Goal: Information Seeking & Learning: Learn about a topic

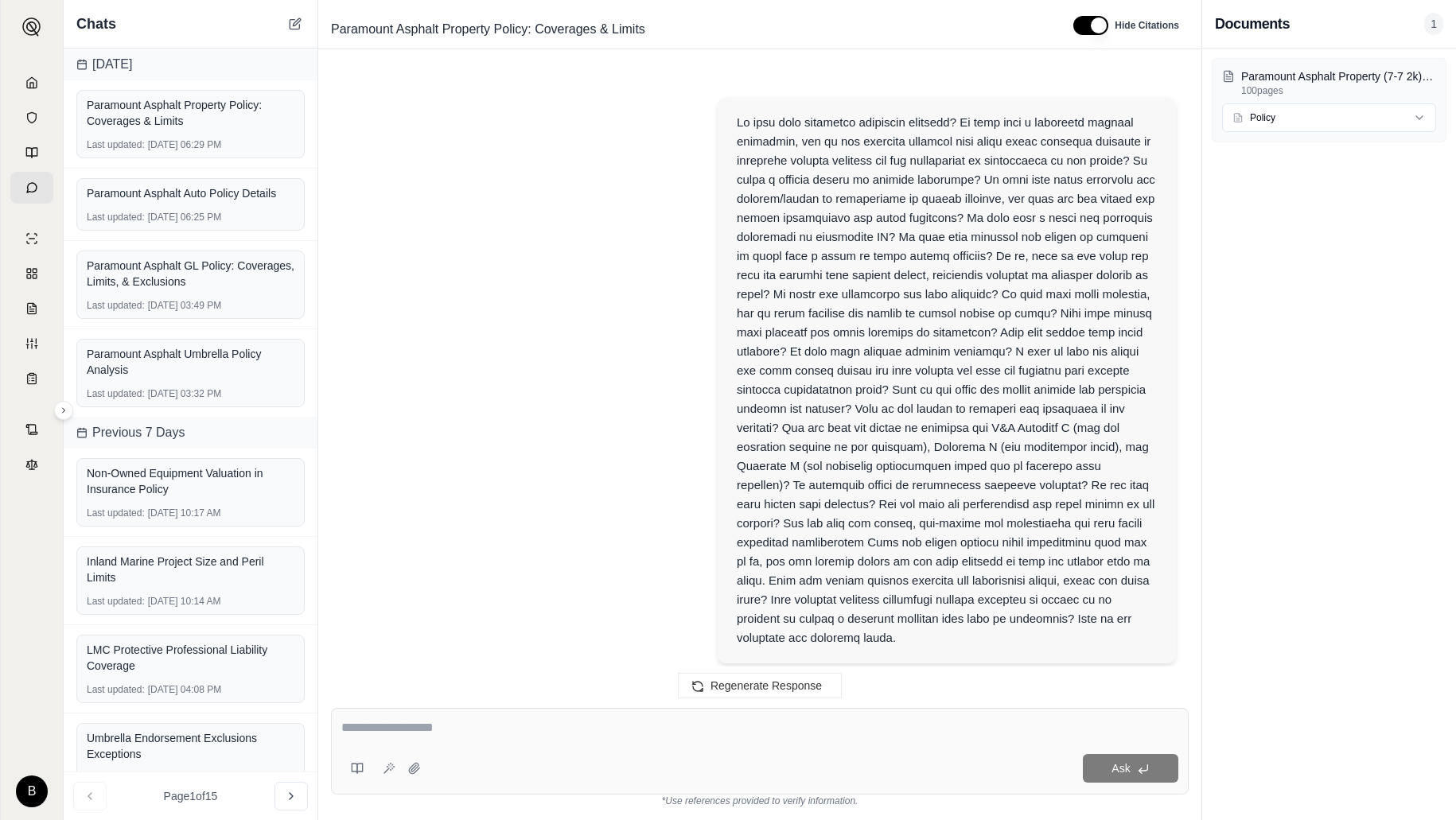
scroll to position [7454, 0]
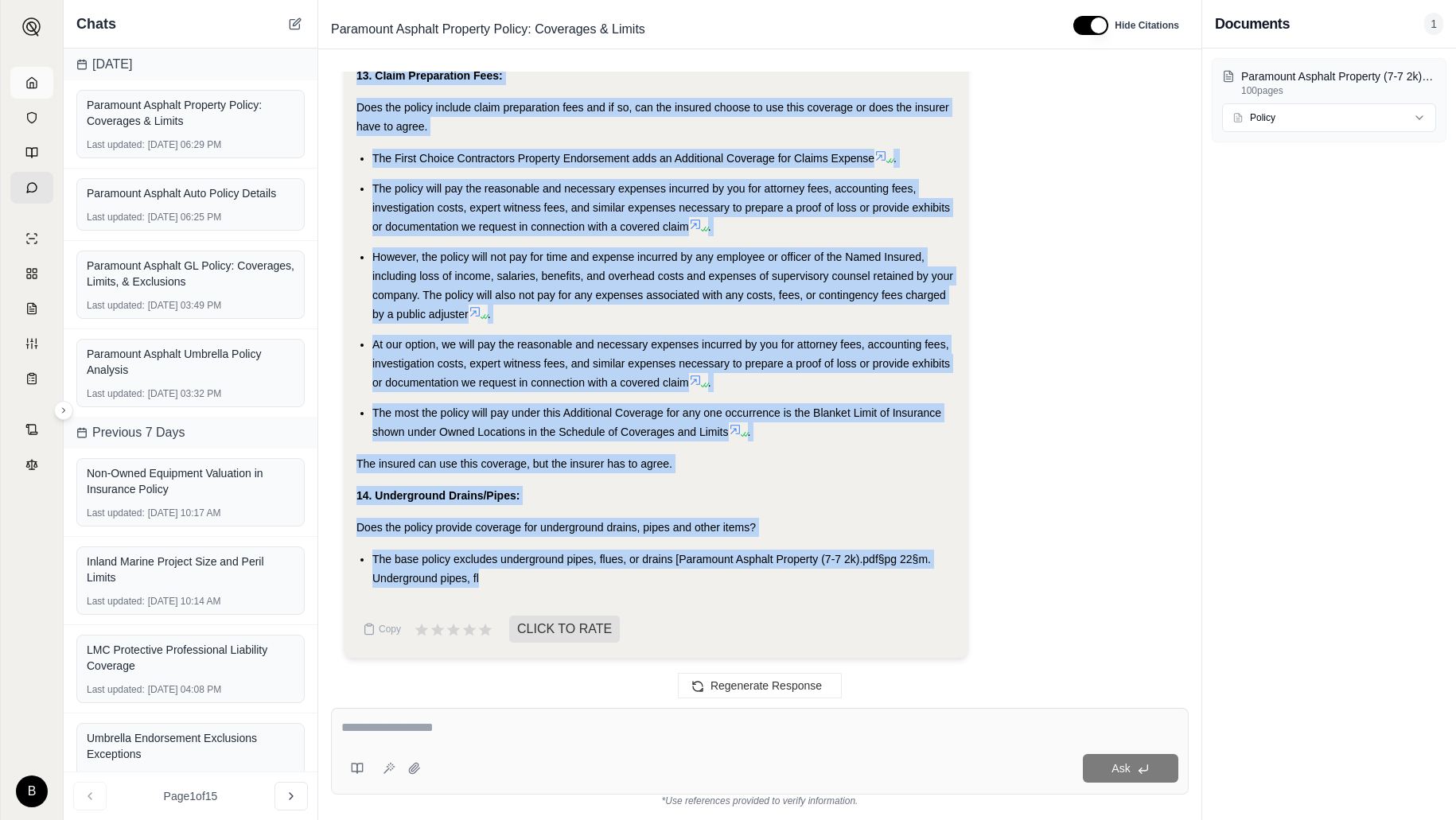
click at [27, 90] on link at bounding box center [32, 83] width 43 height 32
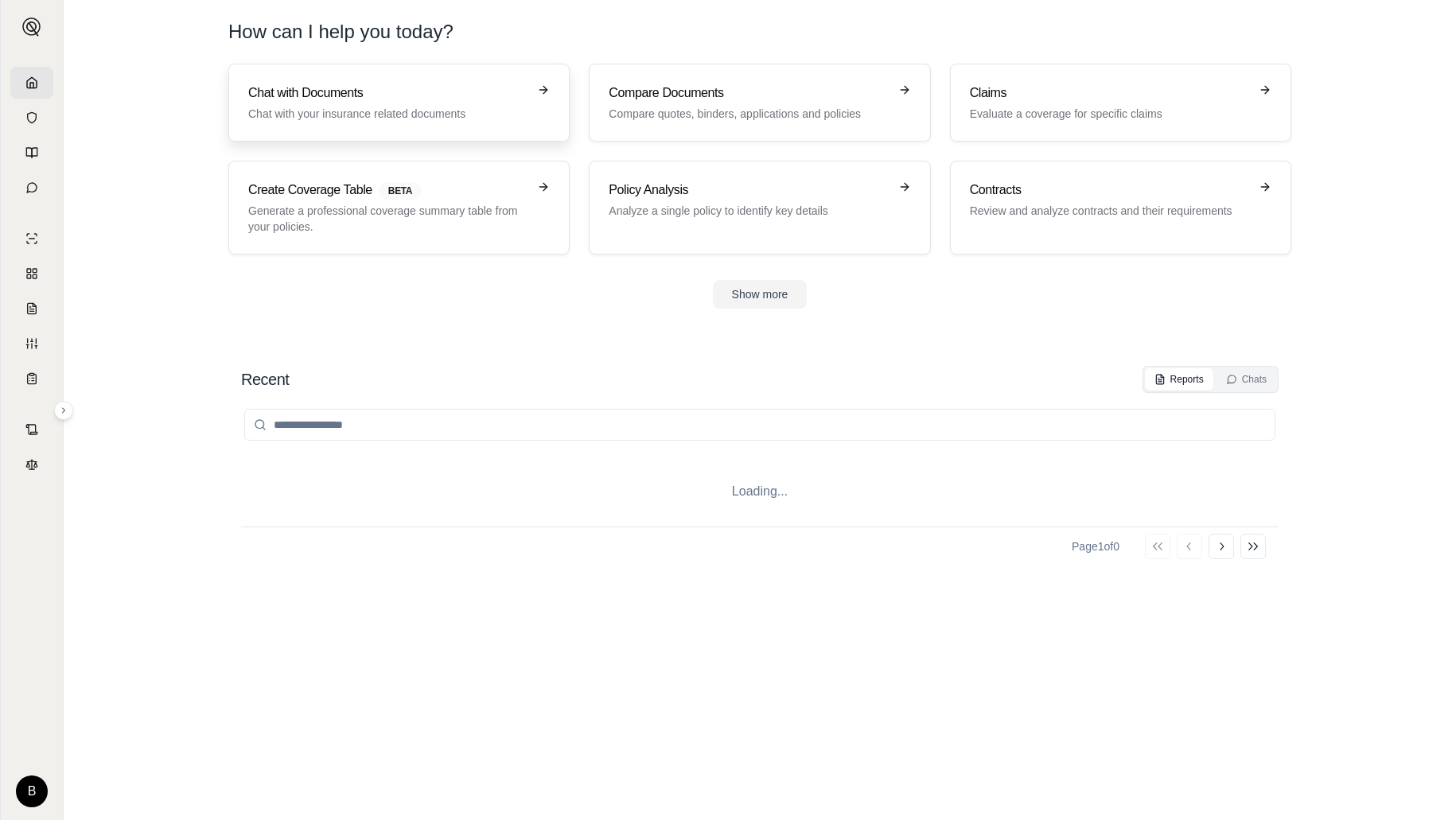
click at [288, 106] on p "Chat with your insurance related documents" at bounding box center [388, 113] width 279 height 16
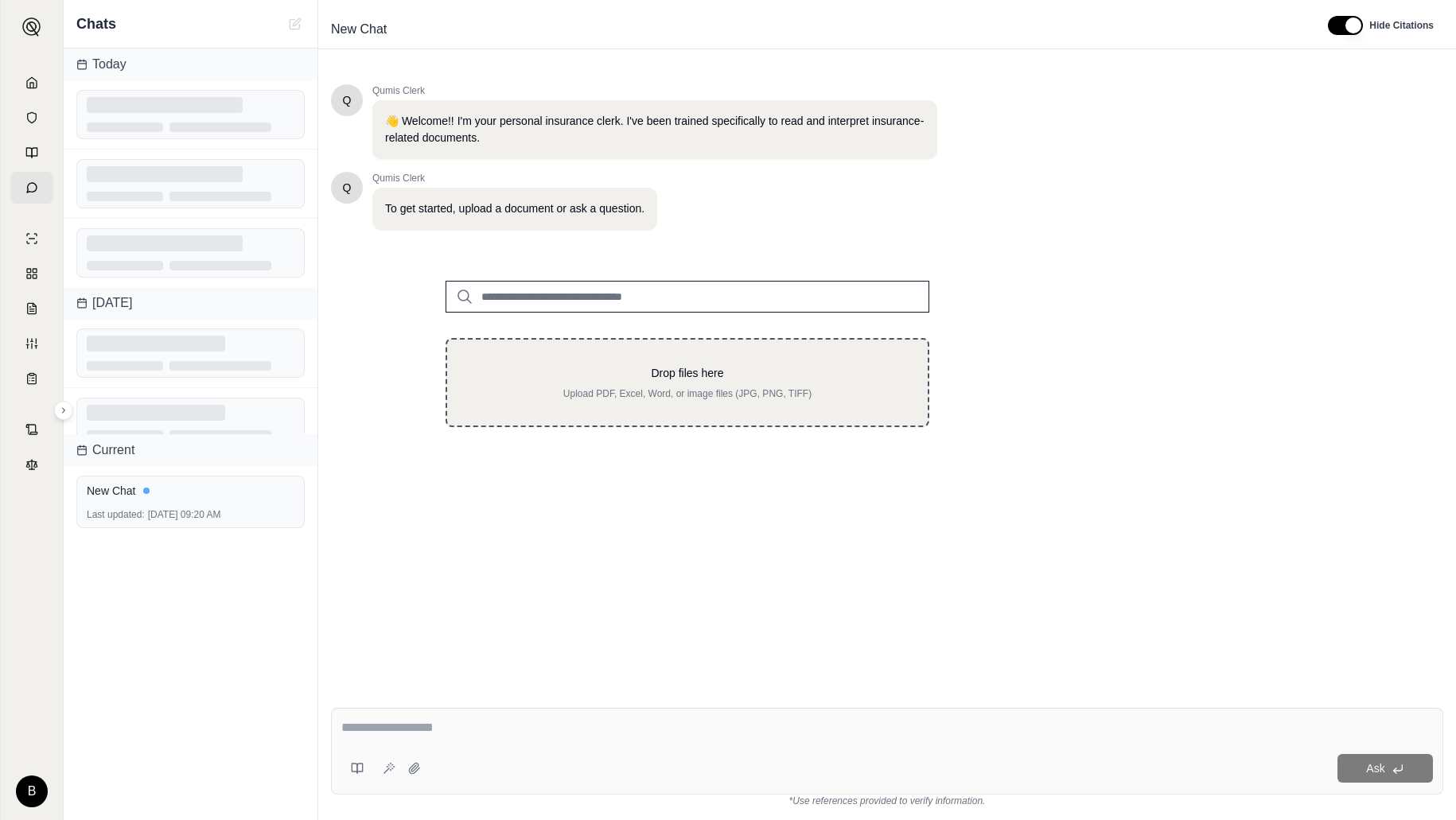
click at [620, 383] on div "Drop files here Upload PDF, Excel, Word, or image files (JPG, PNG, TIFF)" at bounding box center [687, 383] width 430 height 35
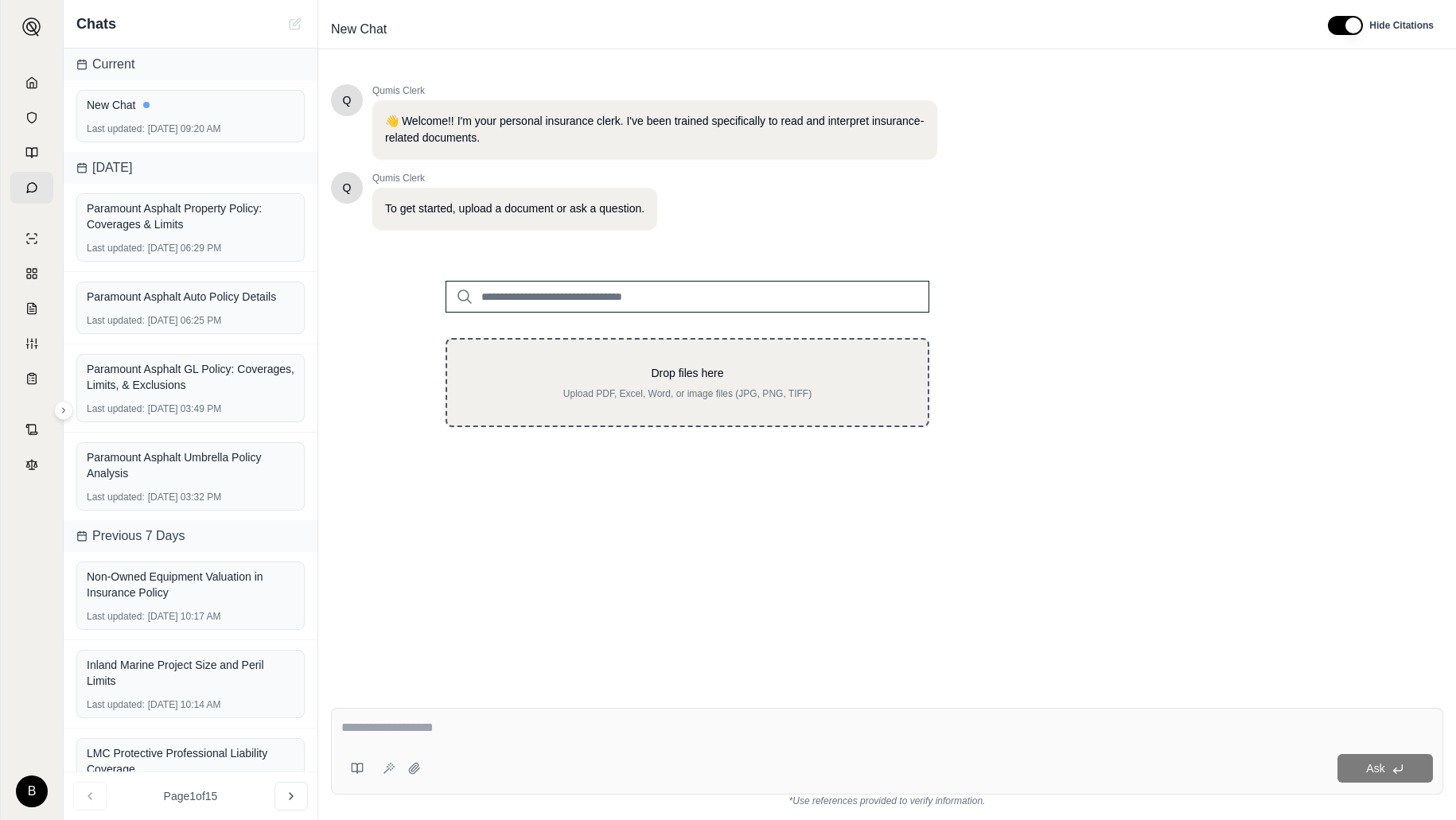
type input "**********"
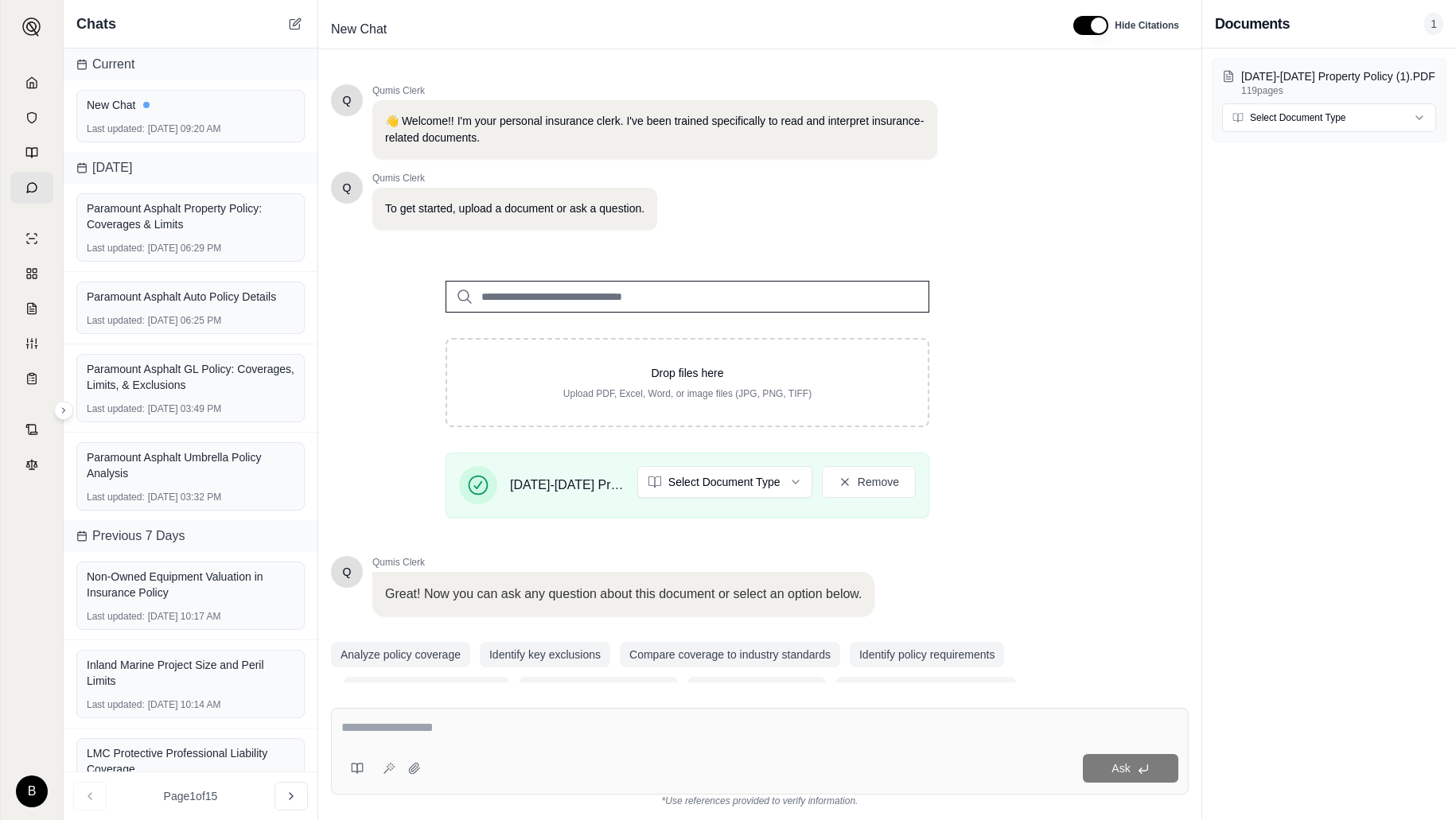
scroll to position [38, 0]
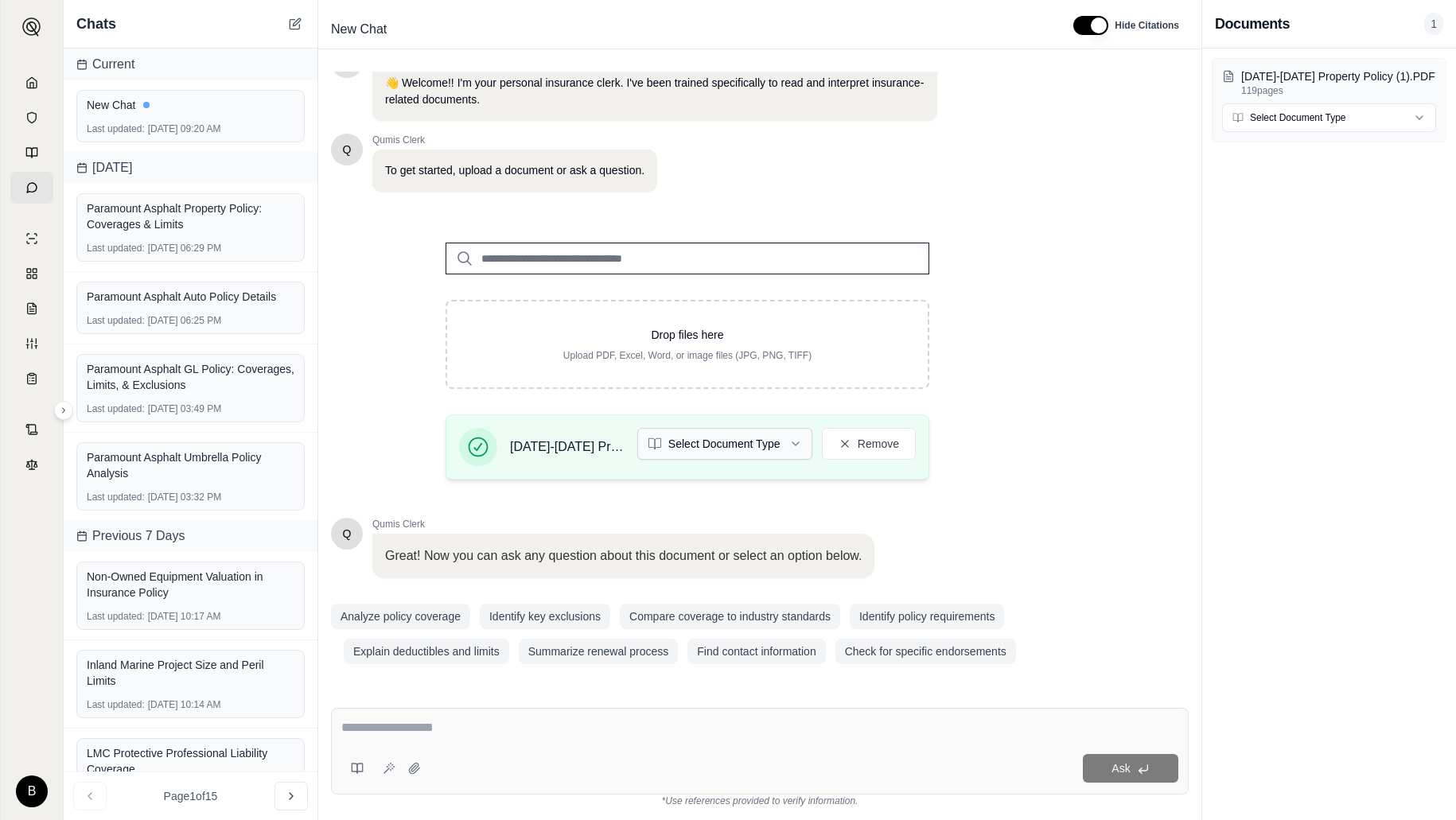
click at [800, 445] on html "B Chats Current New Chat Last updated: [DATE] 09:20 AM [DATE] Paramount Asphalt…" at bounding box center [728, 410] width 1456 height 820
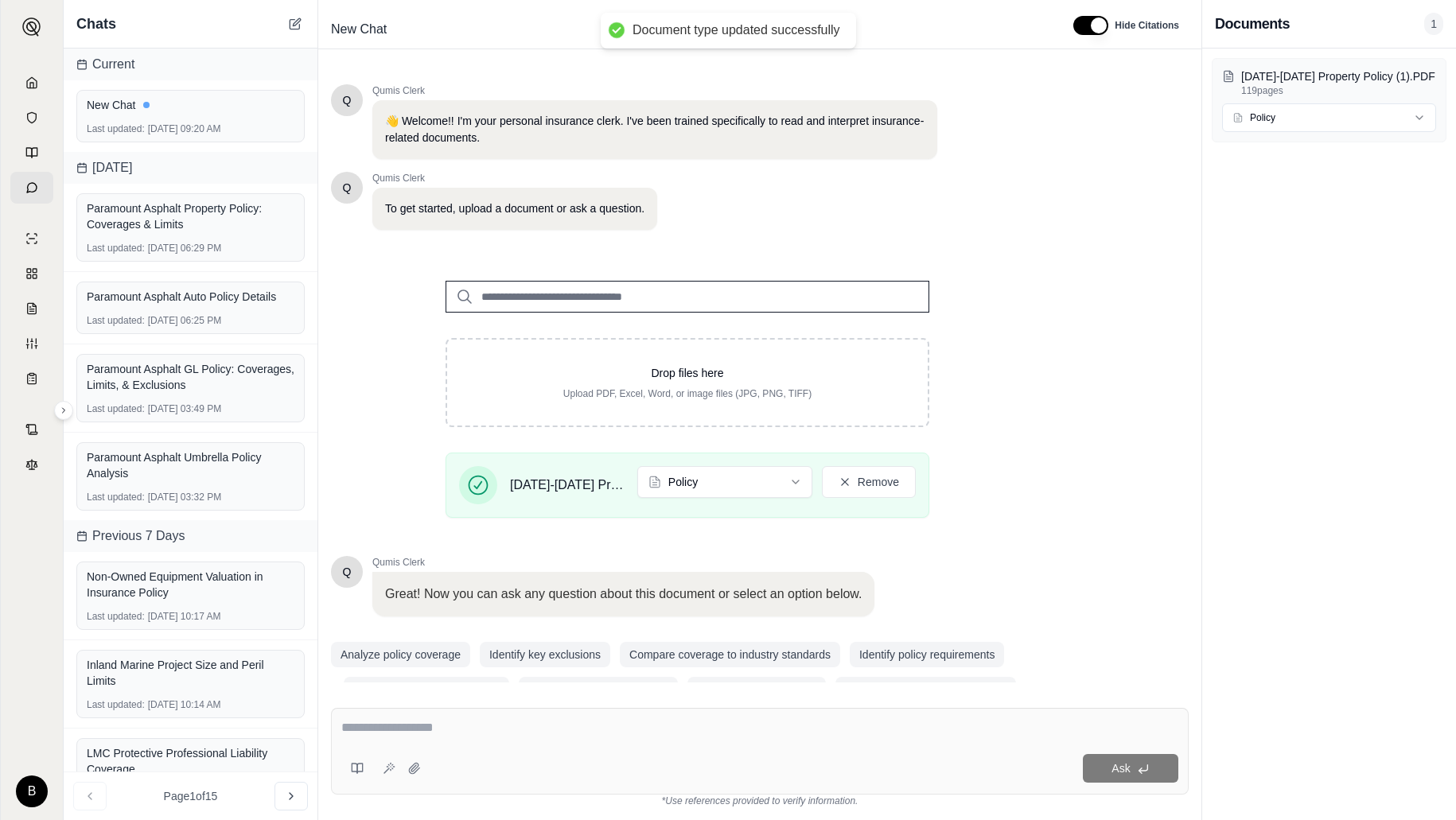
click at [505, 742] on div at bounding box center [760, 730] width 837 height 25
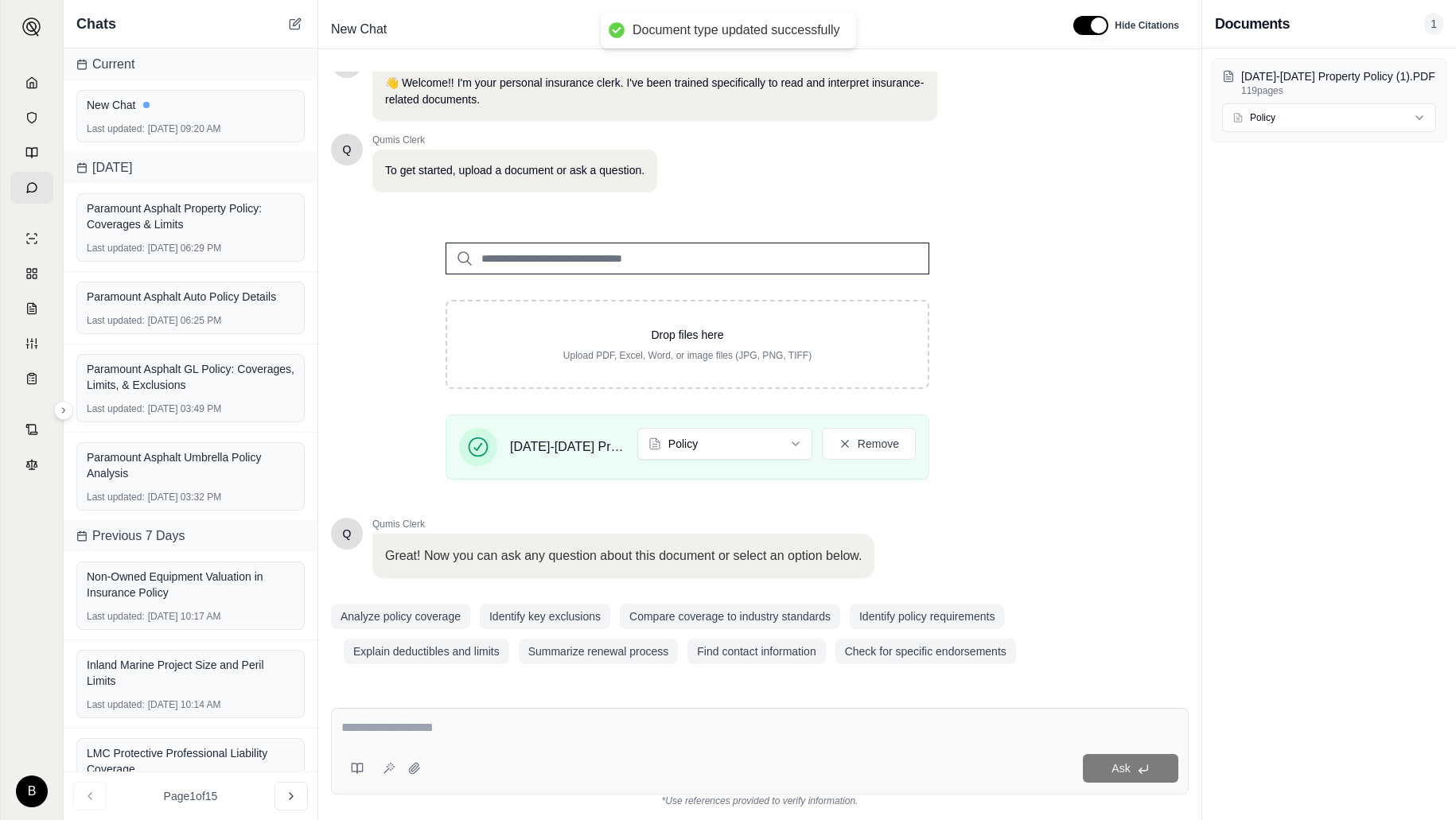
click at [442, 731] on textarea at bounding box center [760, 727] width 837 height 19
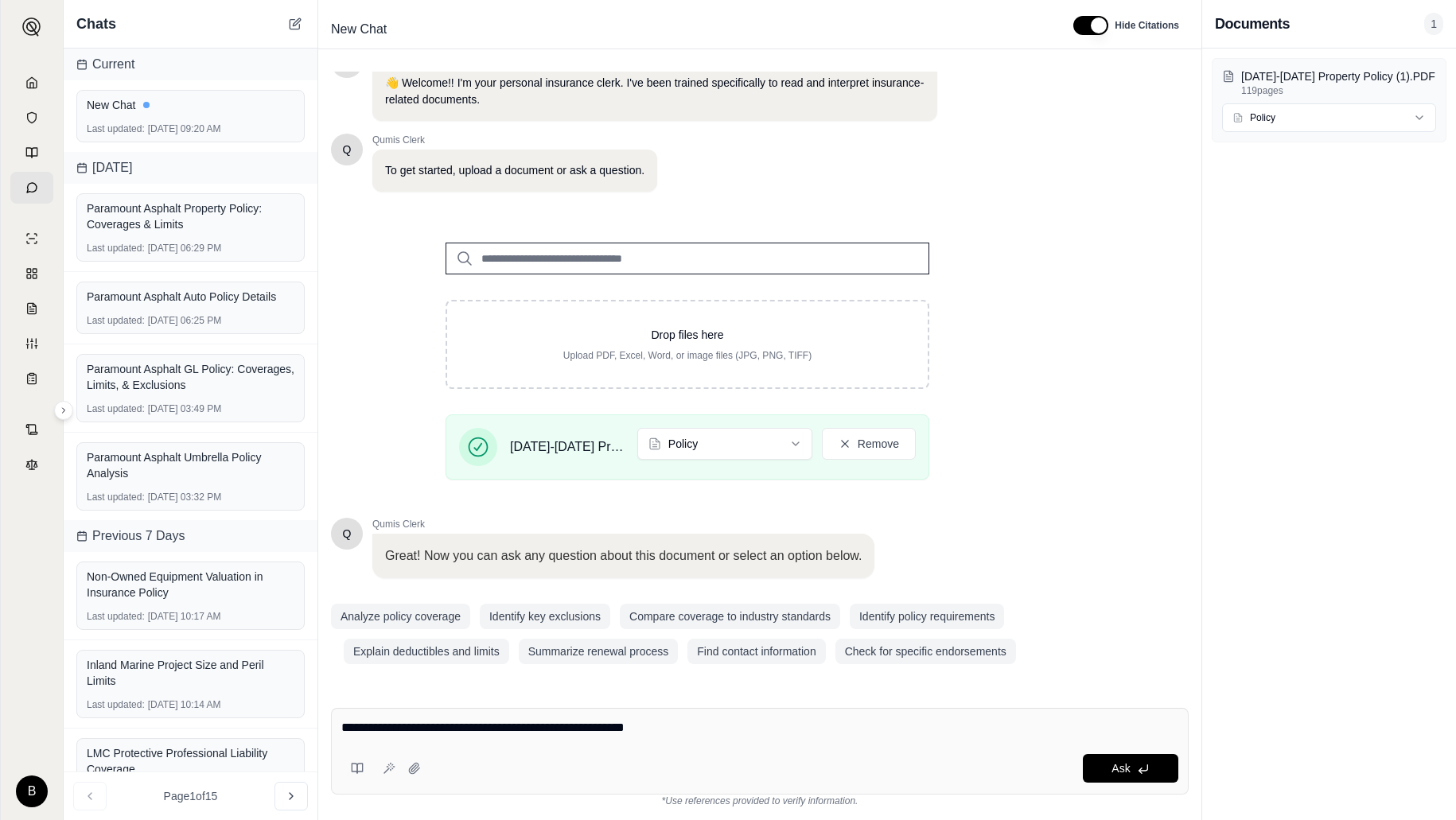
type textarea "**********"
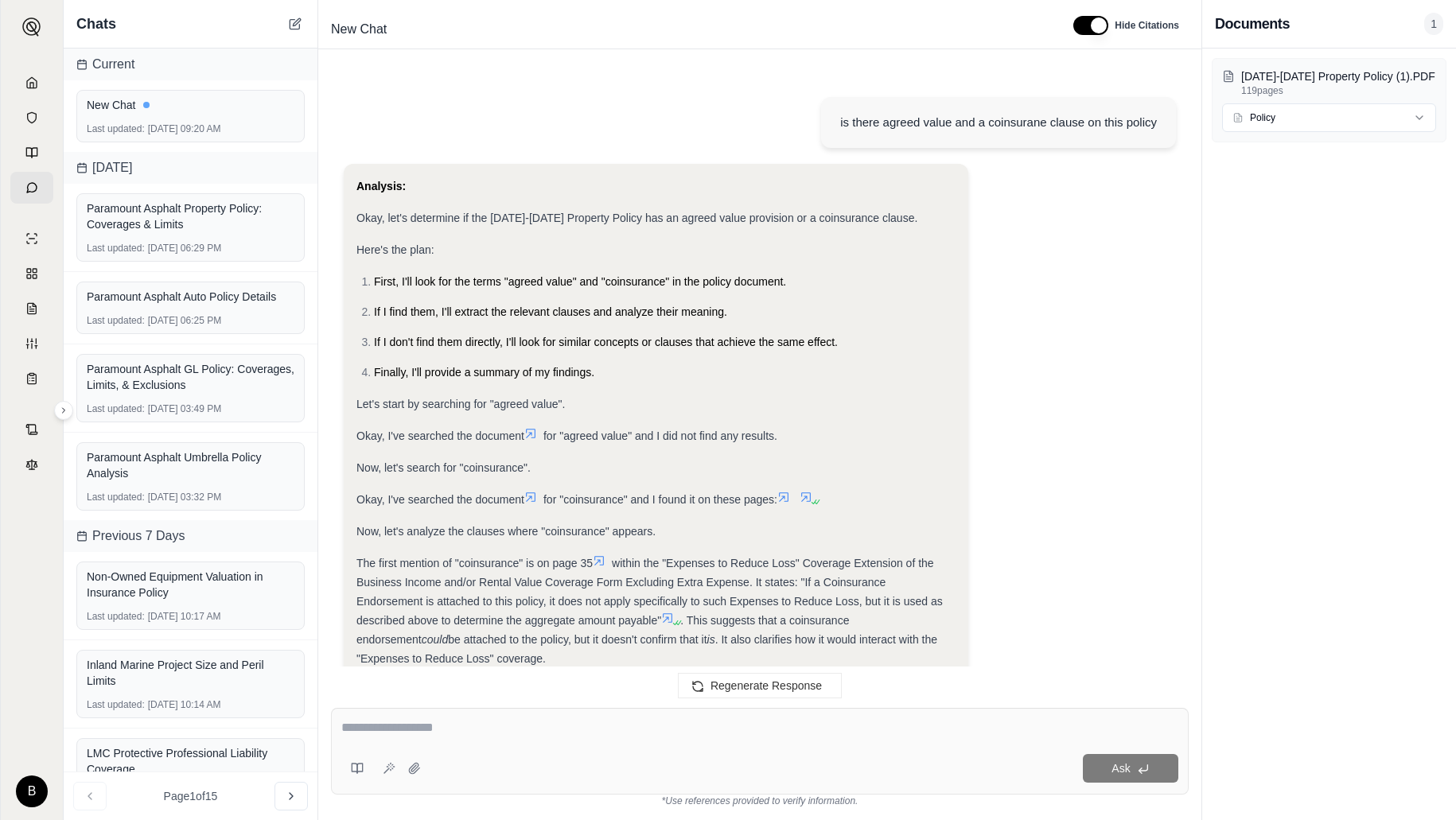
scroll to position [448, 0]
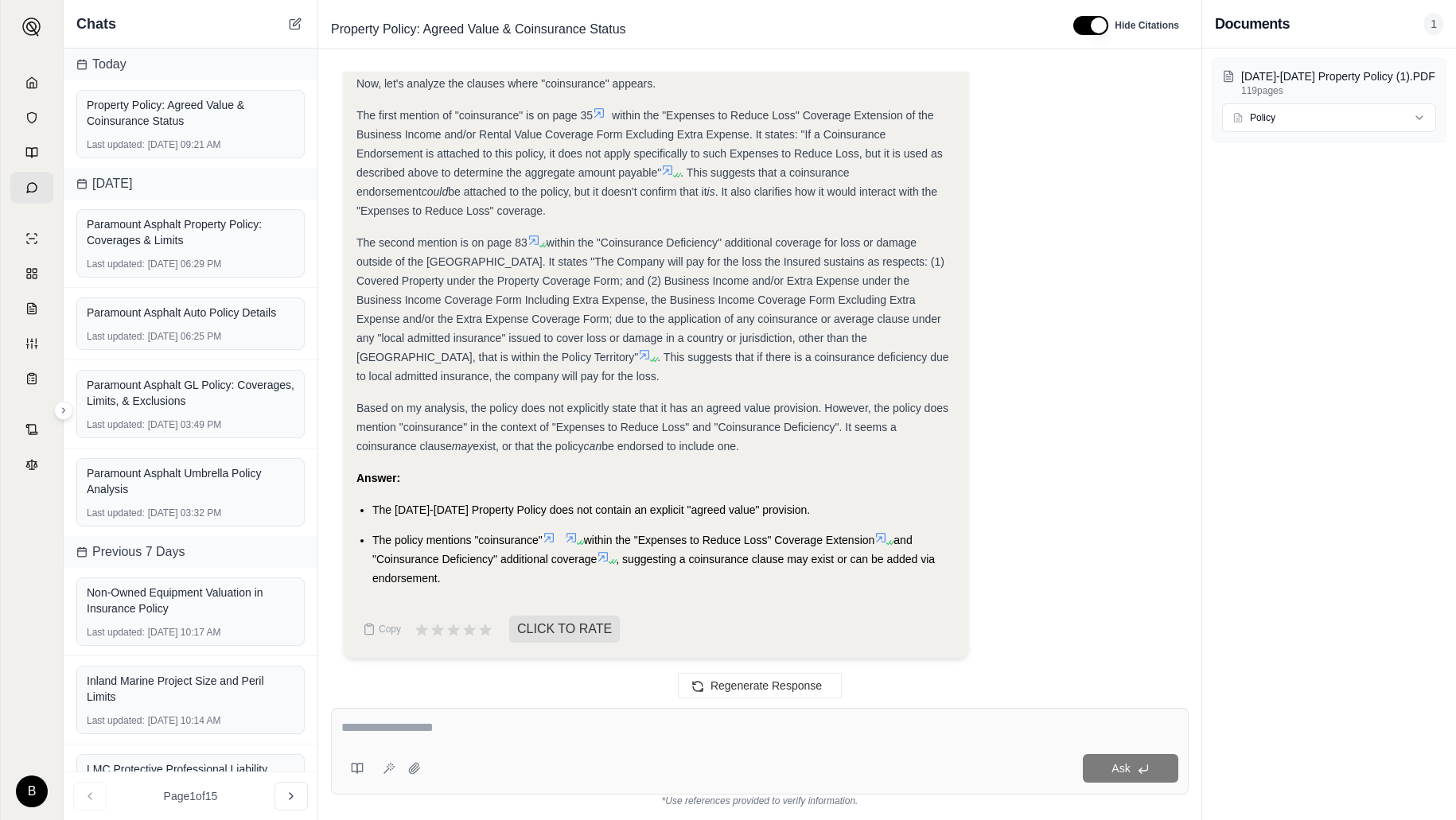
click at [603, 554] on icon at bounding box center [603, 557] width 13 height 13
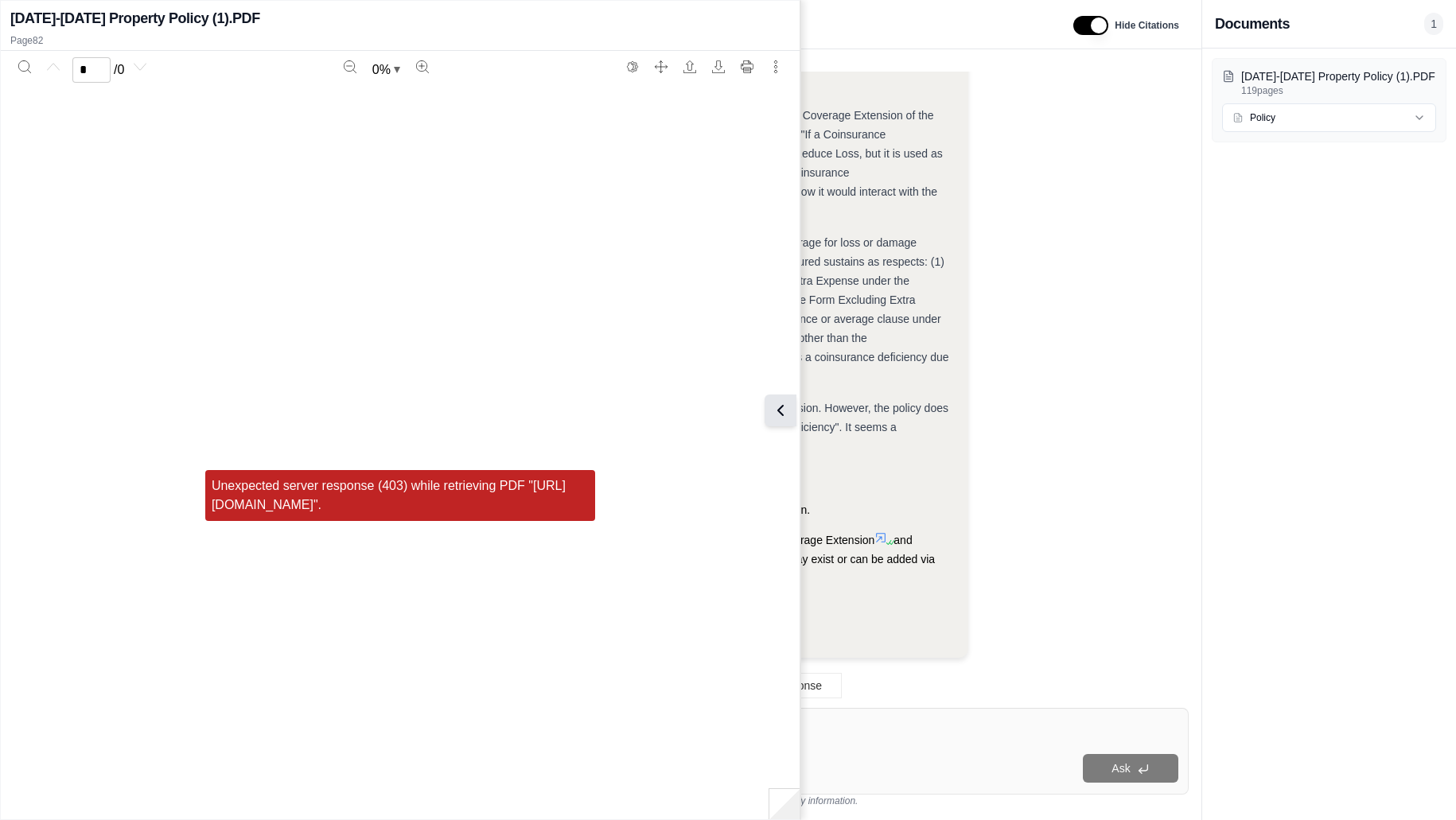
click at [776, 414] on icon at bounding box center [780, 410] width 19 height 19
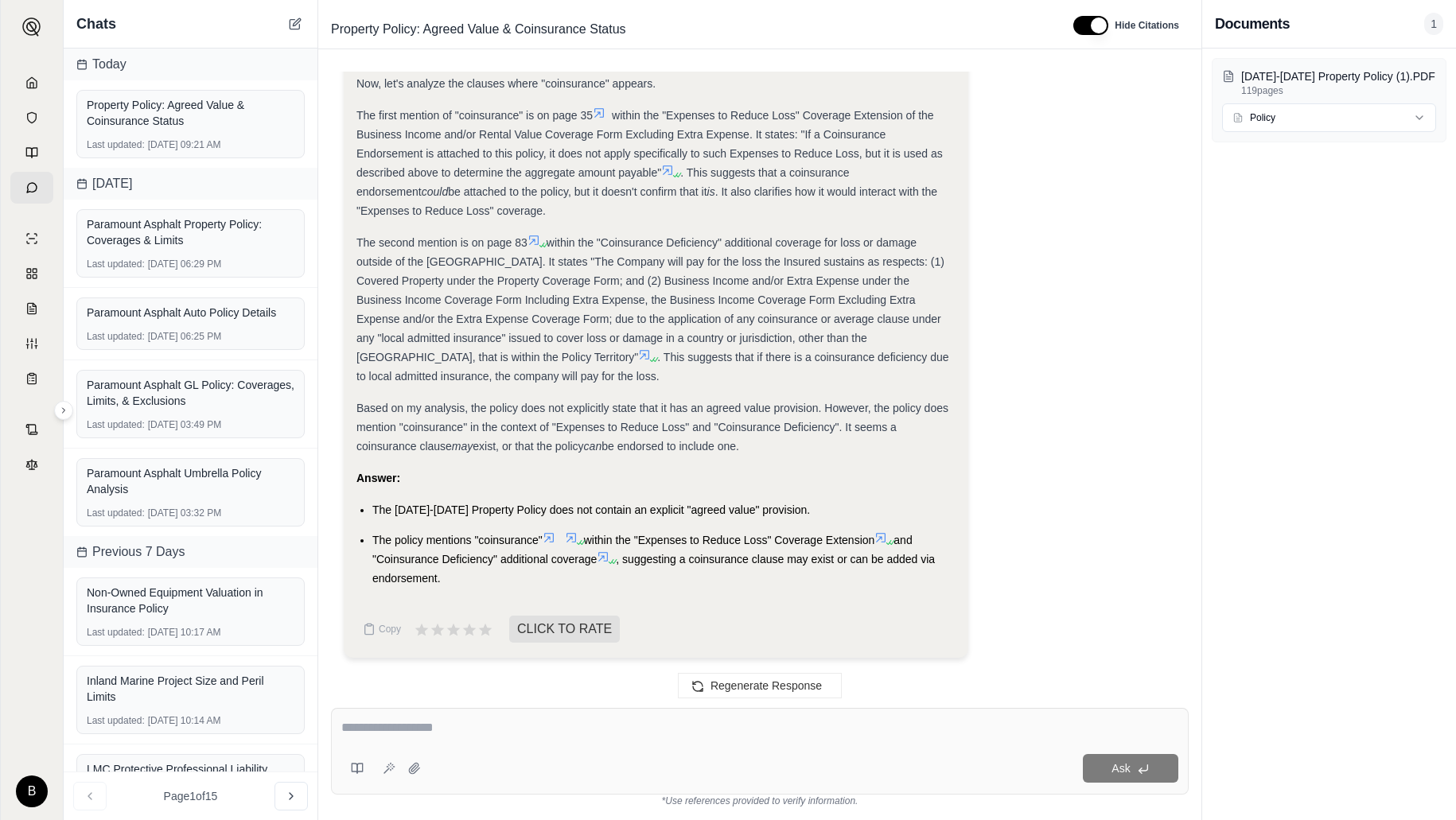
scroll to position [0, 0]
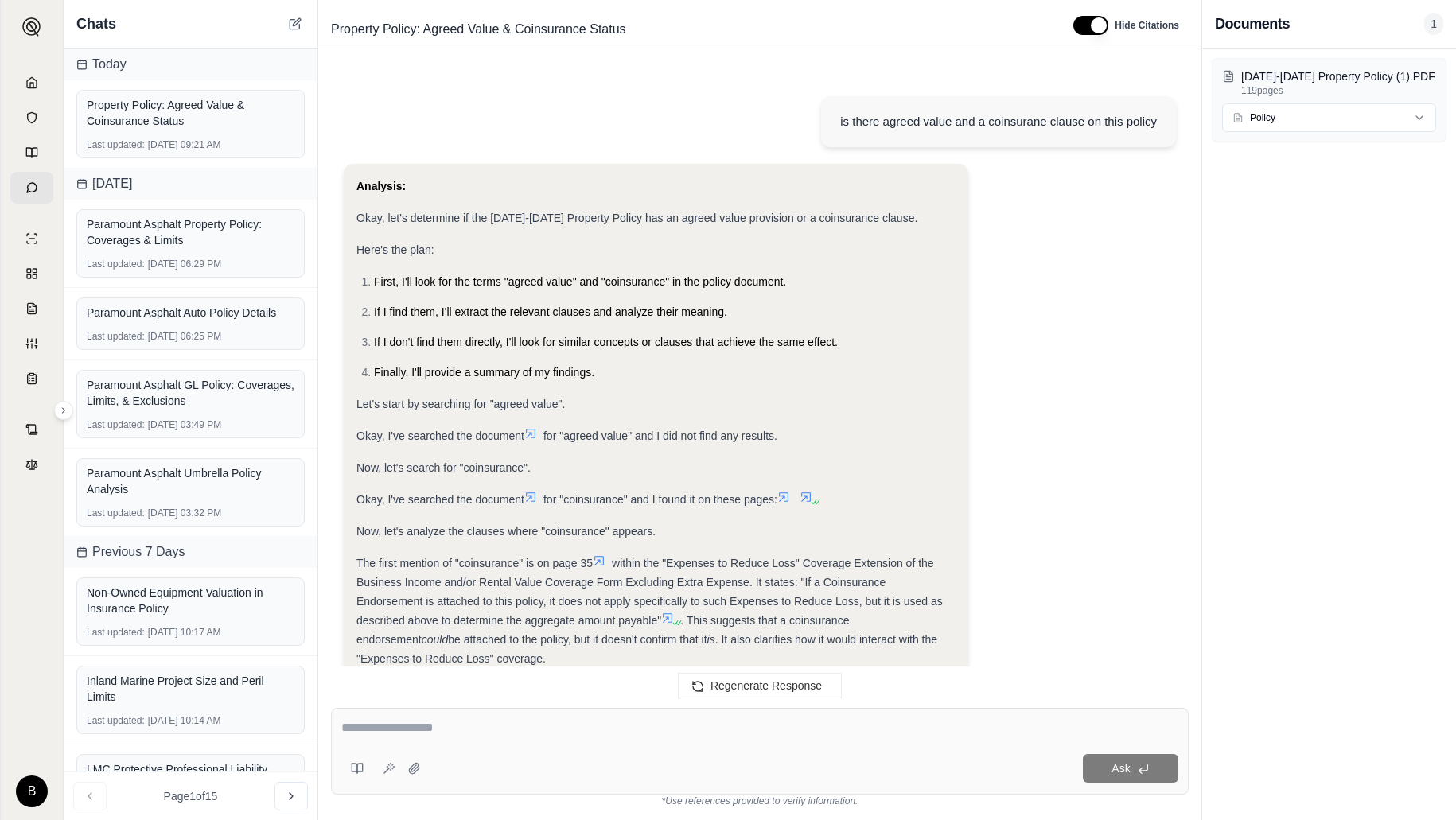
click at [896, 122] on div "is there agreed value and a coinsurane clause on this policy" at bounding box center [999, 122] width 316 height 19
drag, startPoint x: 1130, startPoint y: 120, endPoint x: 831, endPoint y: 126, distance: 299.1
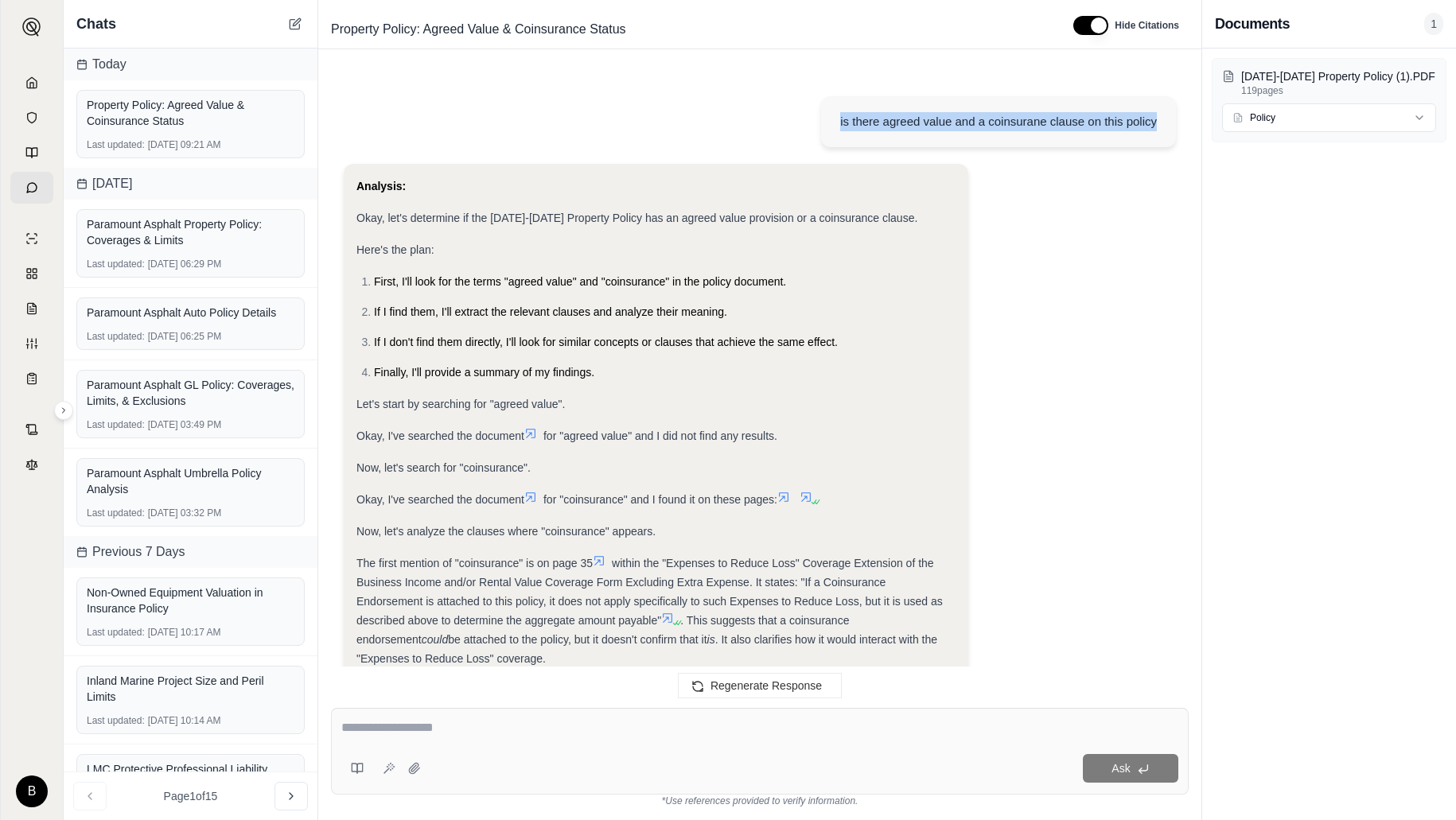
click at [831, 126] on div "is there agreed value and a coinsurane clause on this policy" at bounding box center [999, 122] width 354 height 51
copy div "is there agreed value and a coinsurane clause on this policy"
click at [36, 78] on icon at bounding box center [32, 83] width 13 height 13
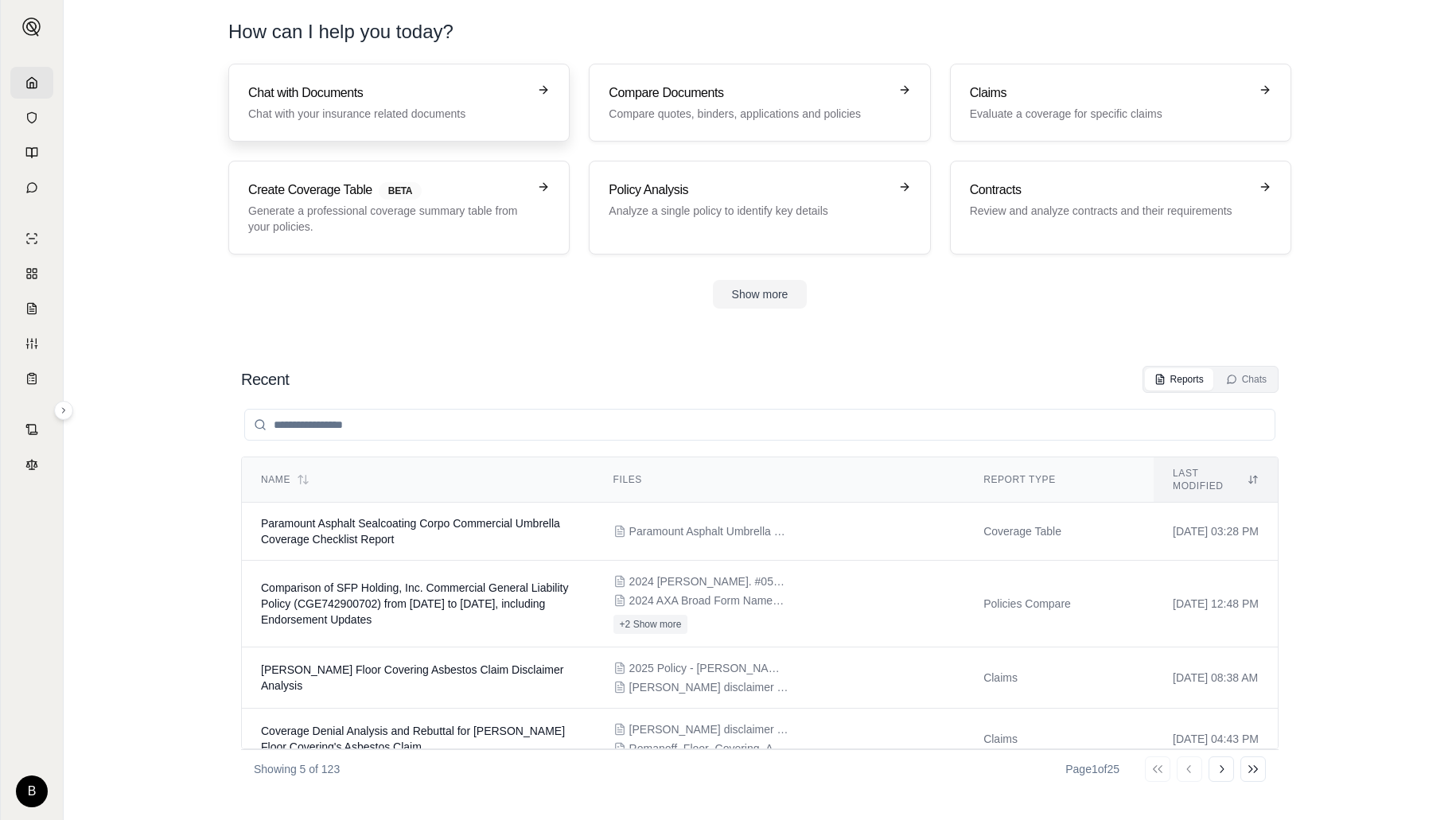
click at [401, 114] on p "Chat with your insurance related documents" at bounding box center [388, 113] width 279 height 16
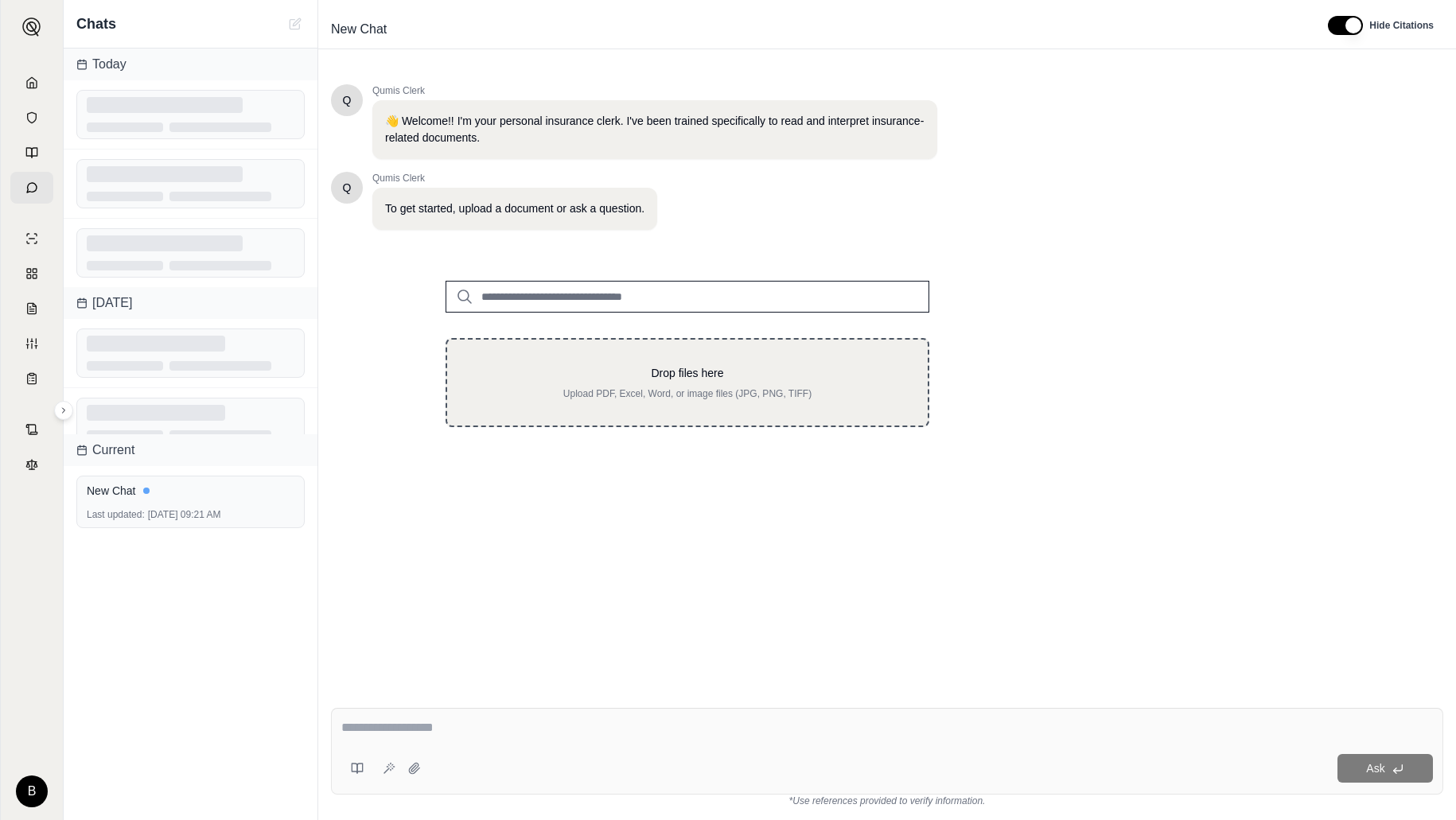
click at [619, 370] on p "Drop files here" at bounding box center [687, 373] width 430 height 16
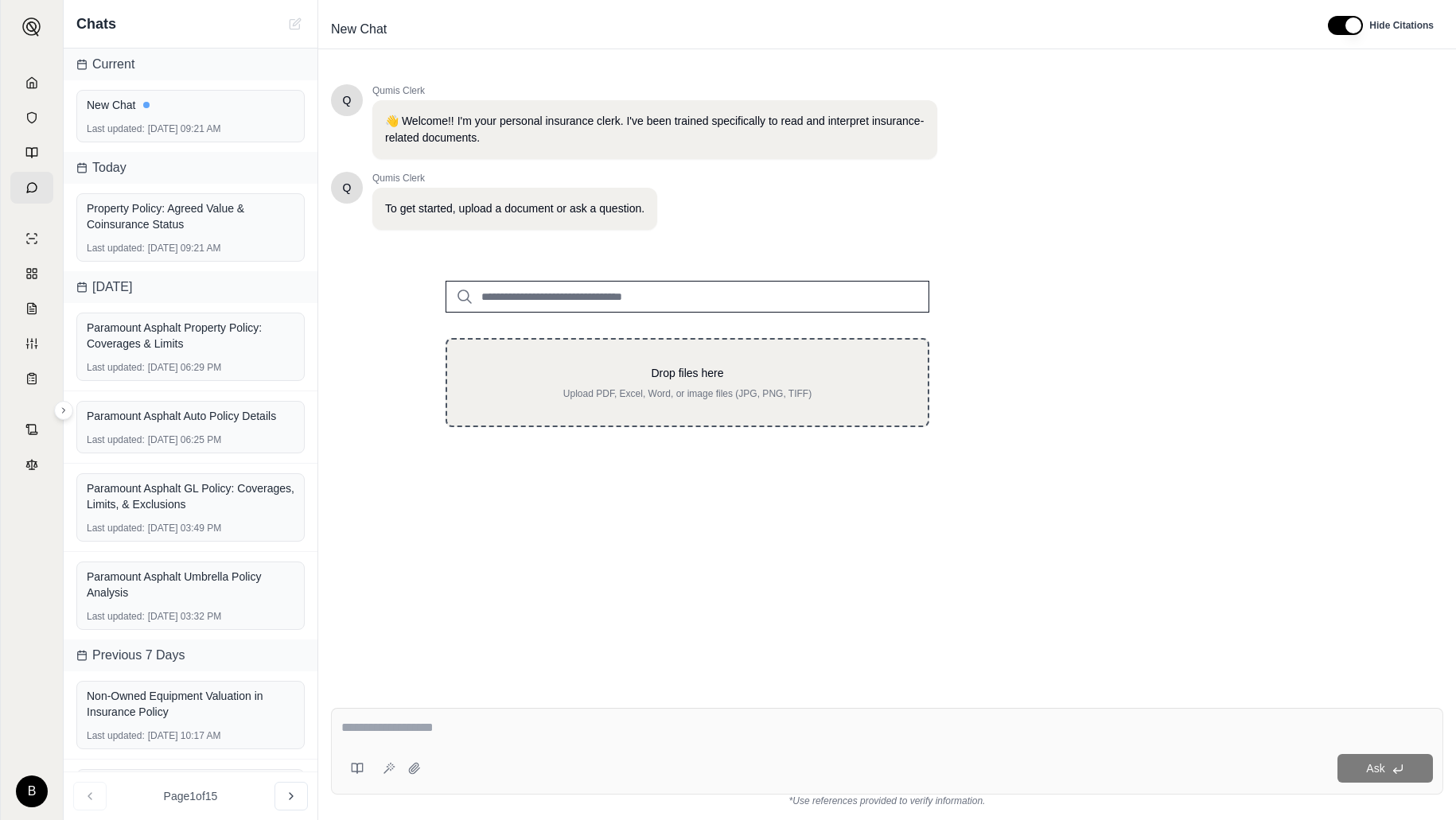
type input "**********"
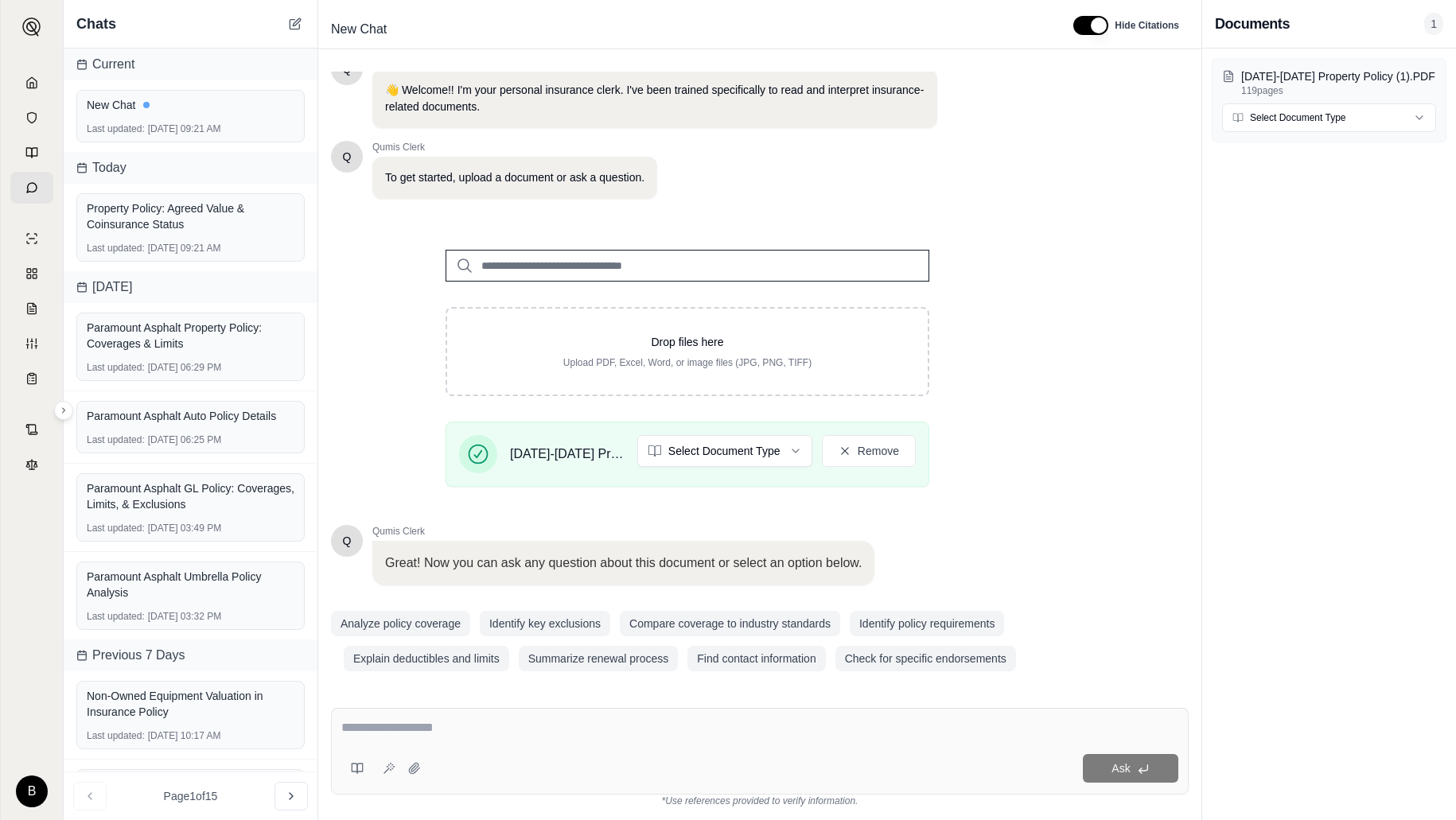
scroll to position [38, 0]
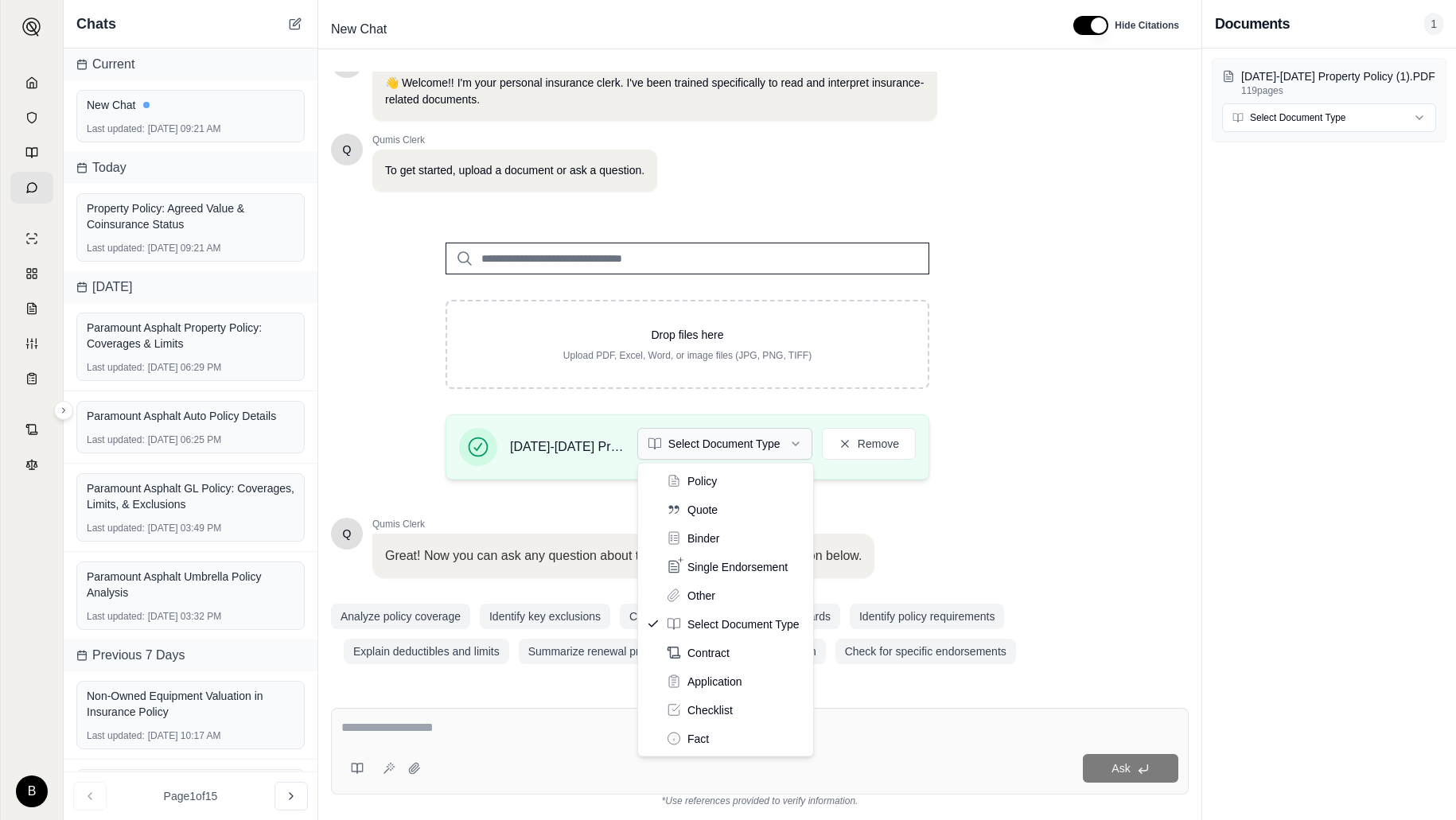
click at [798, 442] on html "B Chats Current New Chat Last updated: [DATE] 09:21 AM [DATE] Property Policy: …" at bounding box center [728, 410] width 1456 height 820
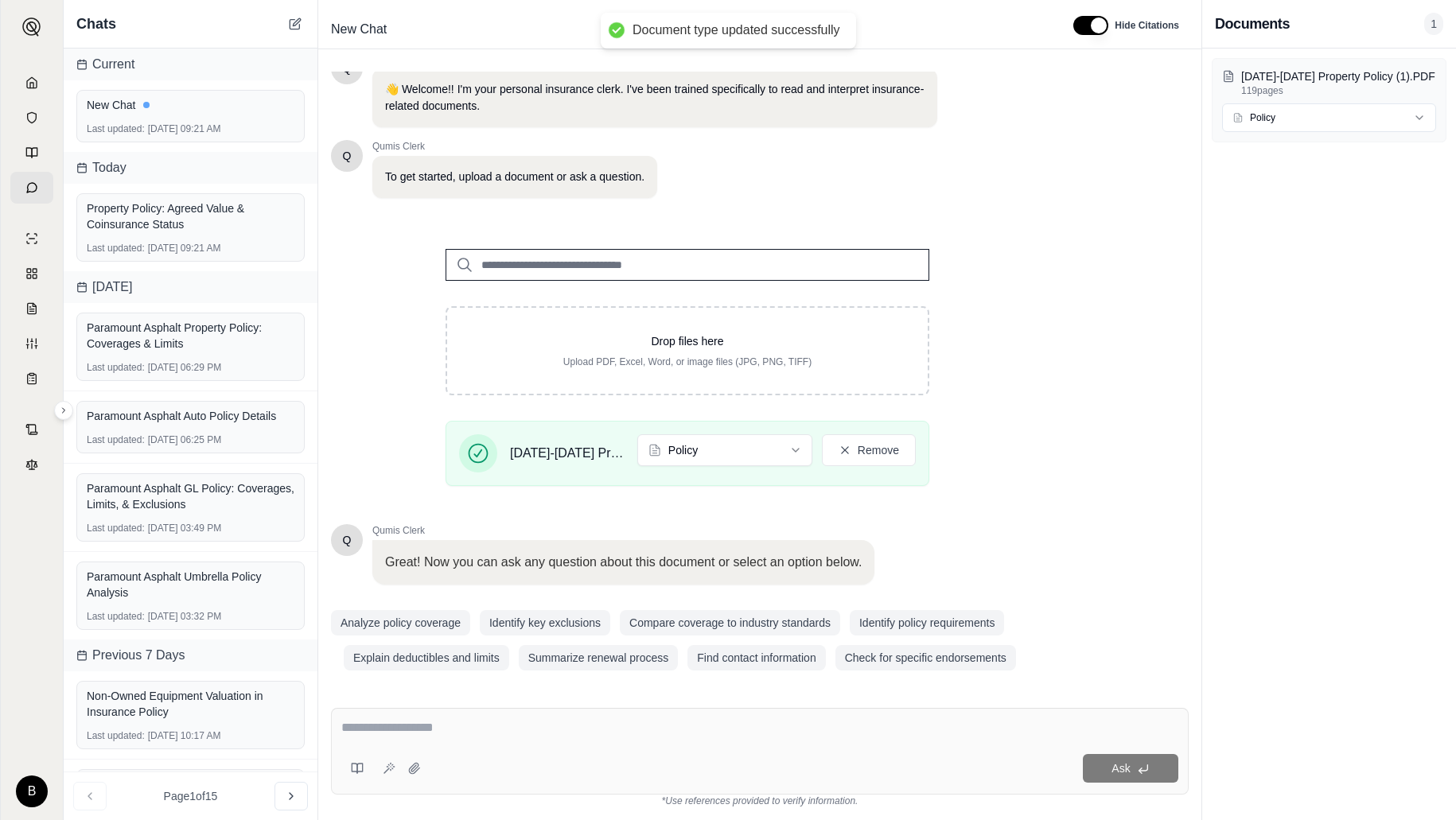
click at [595, 728] on textarea at bounding box center [760, 727] width 837 height 19
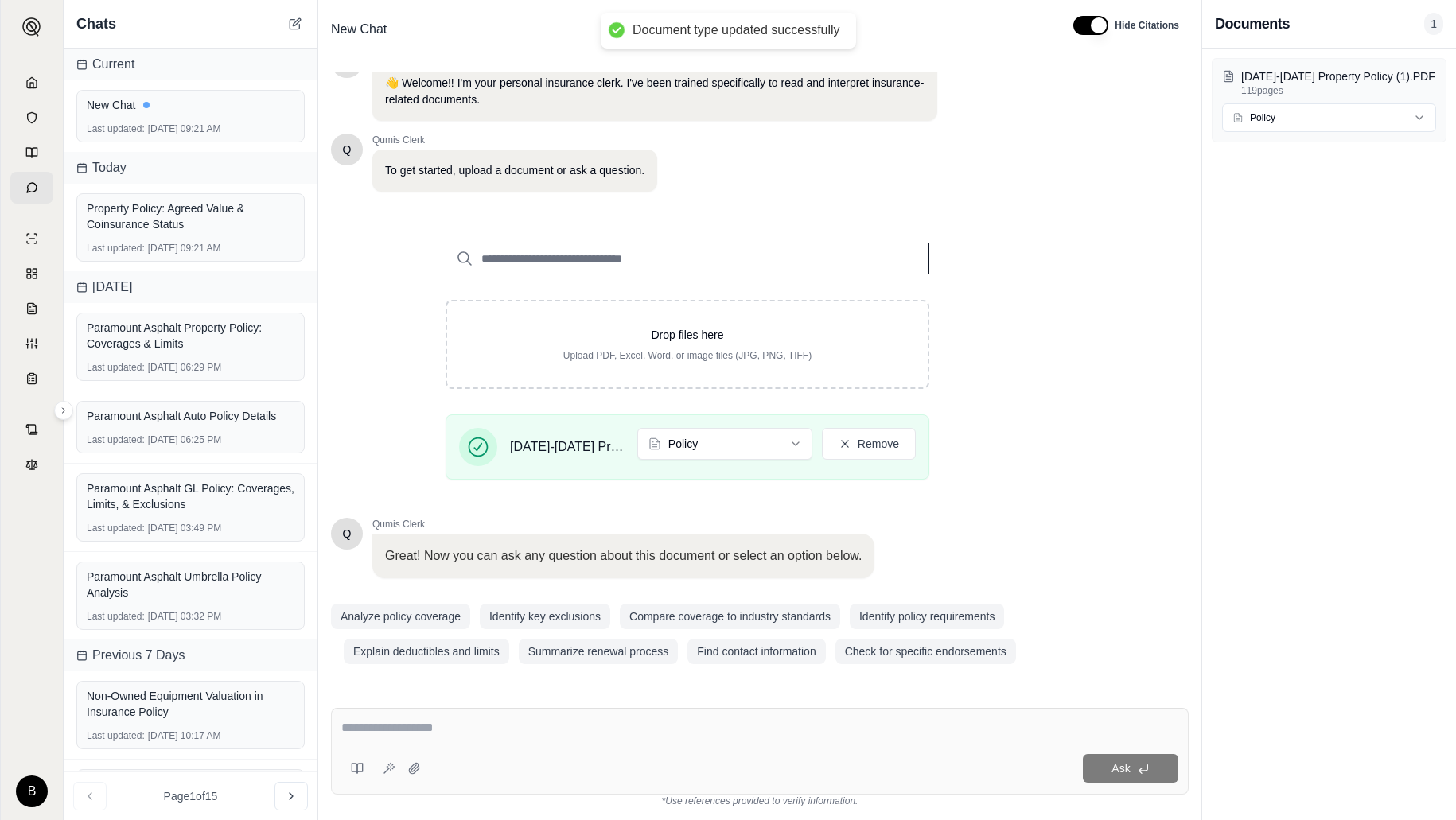
type textarea "**********"
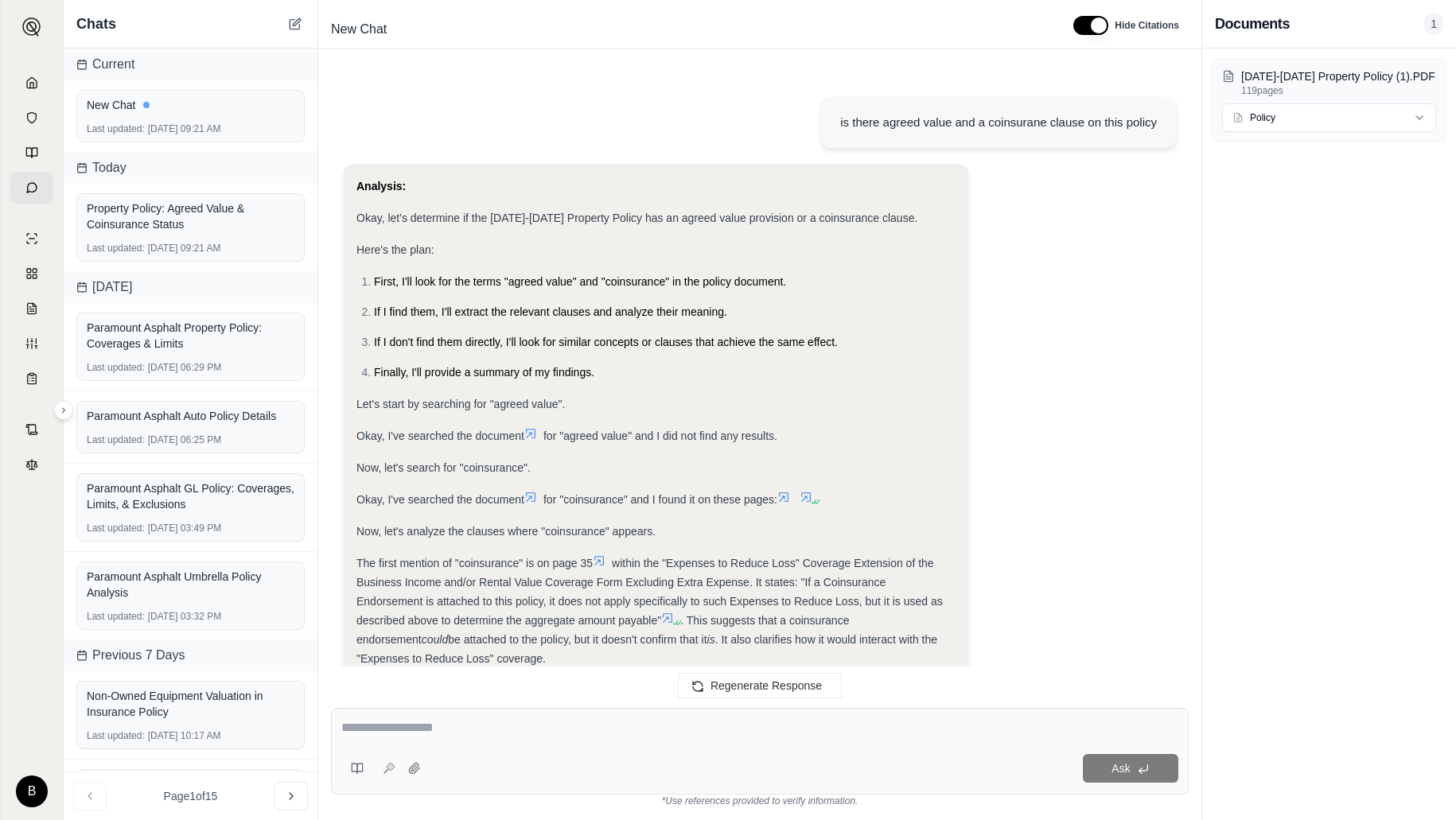
scroll to position [448, 0]
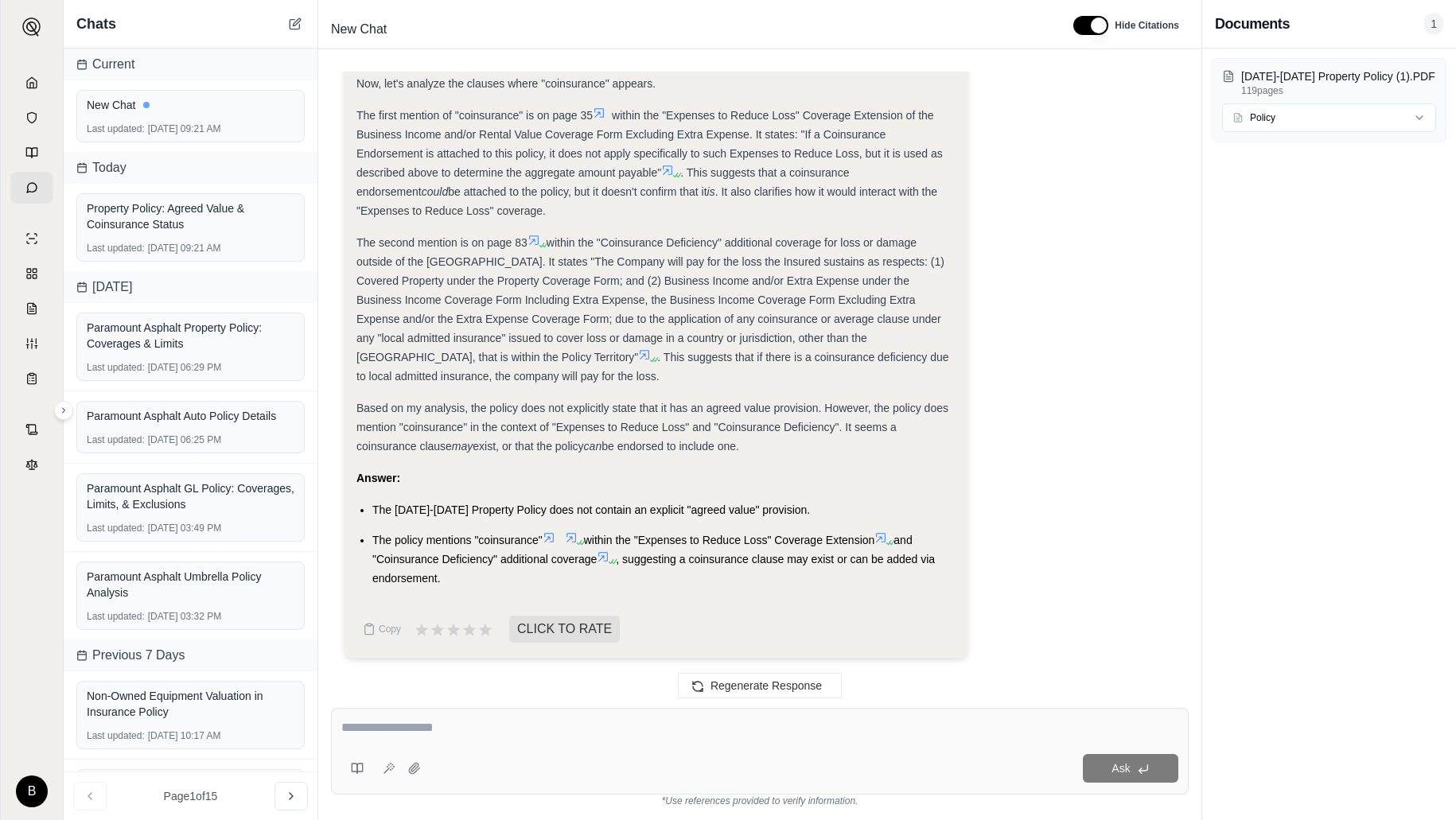
click at [552, 539] on icon at bounding box center [549, 538] width 9 height 9
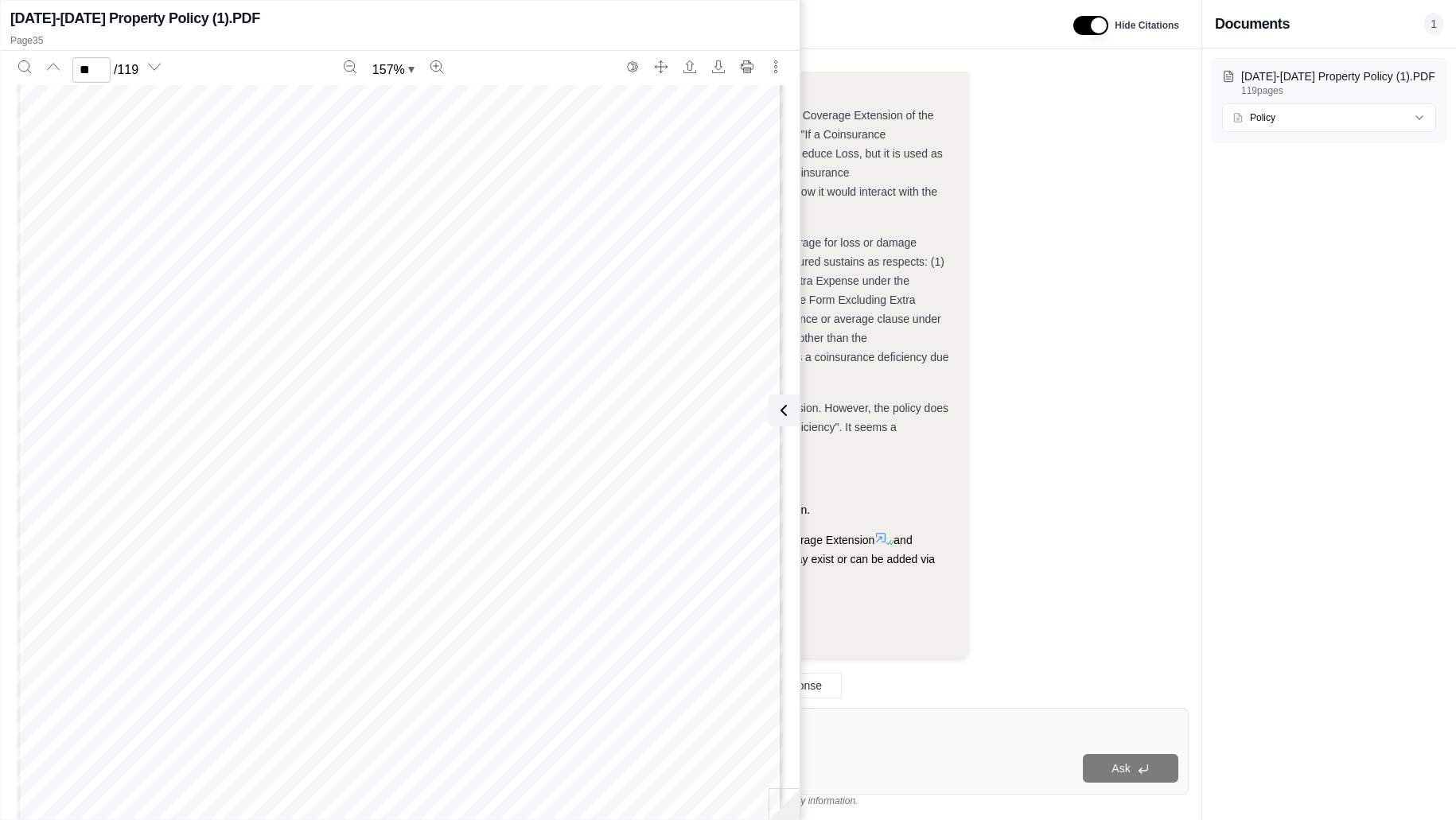
scroll to position [33820, 0]
type input "**"
click at [32, 65] on button "Search" at bounding box center [24, 66] width 25 height 25
type input "**********"
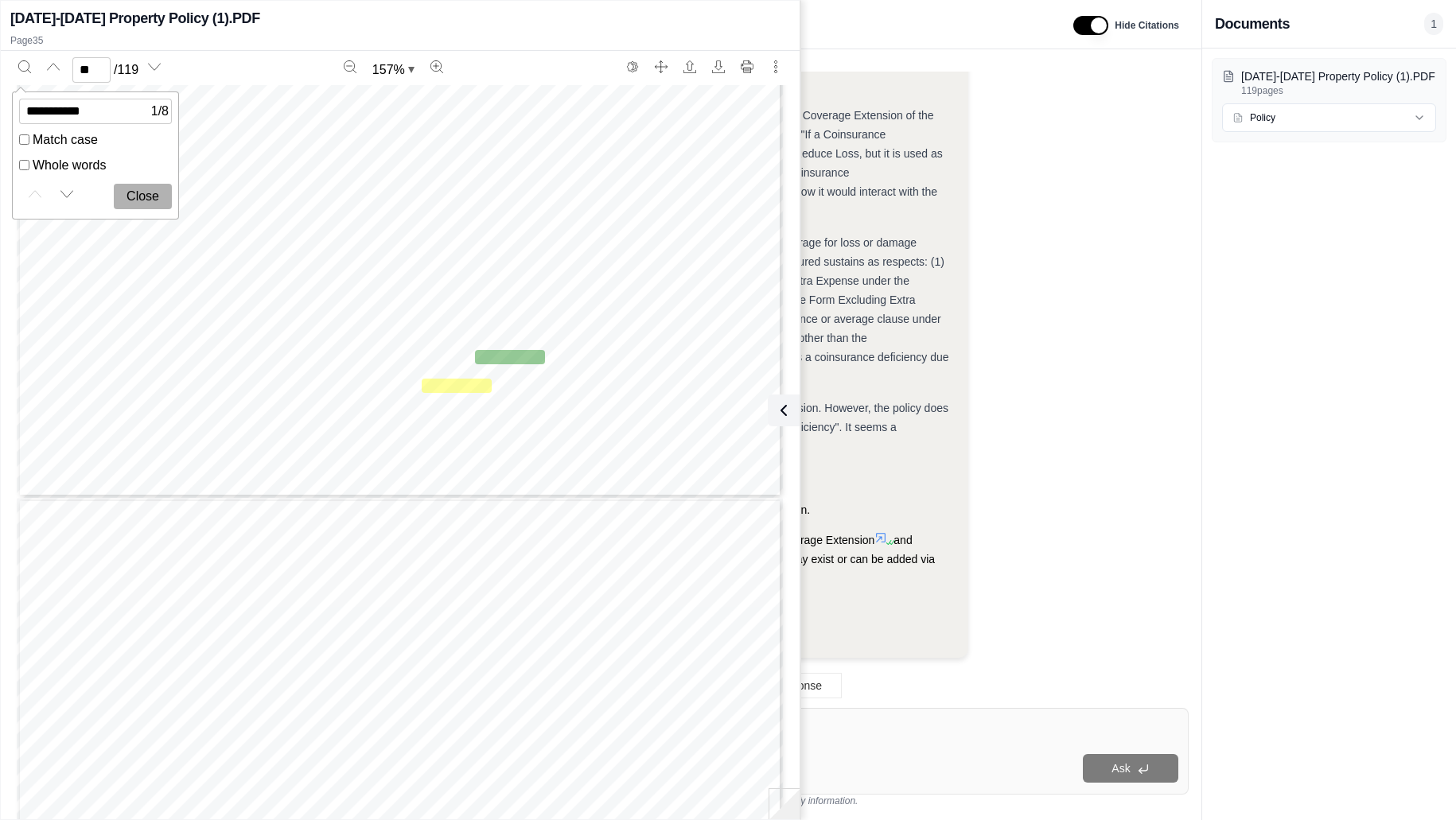
scroll to position [34282, 0]
click at [73, 193] on button "Next match" at bounding box center [66, 194] width 25 height 25
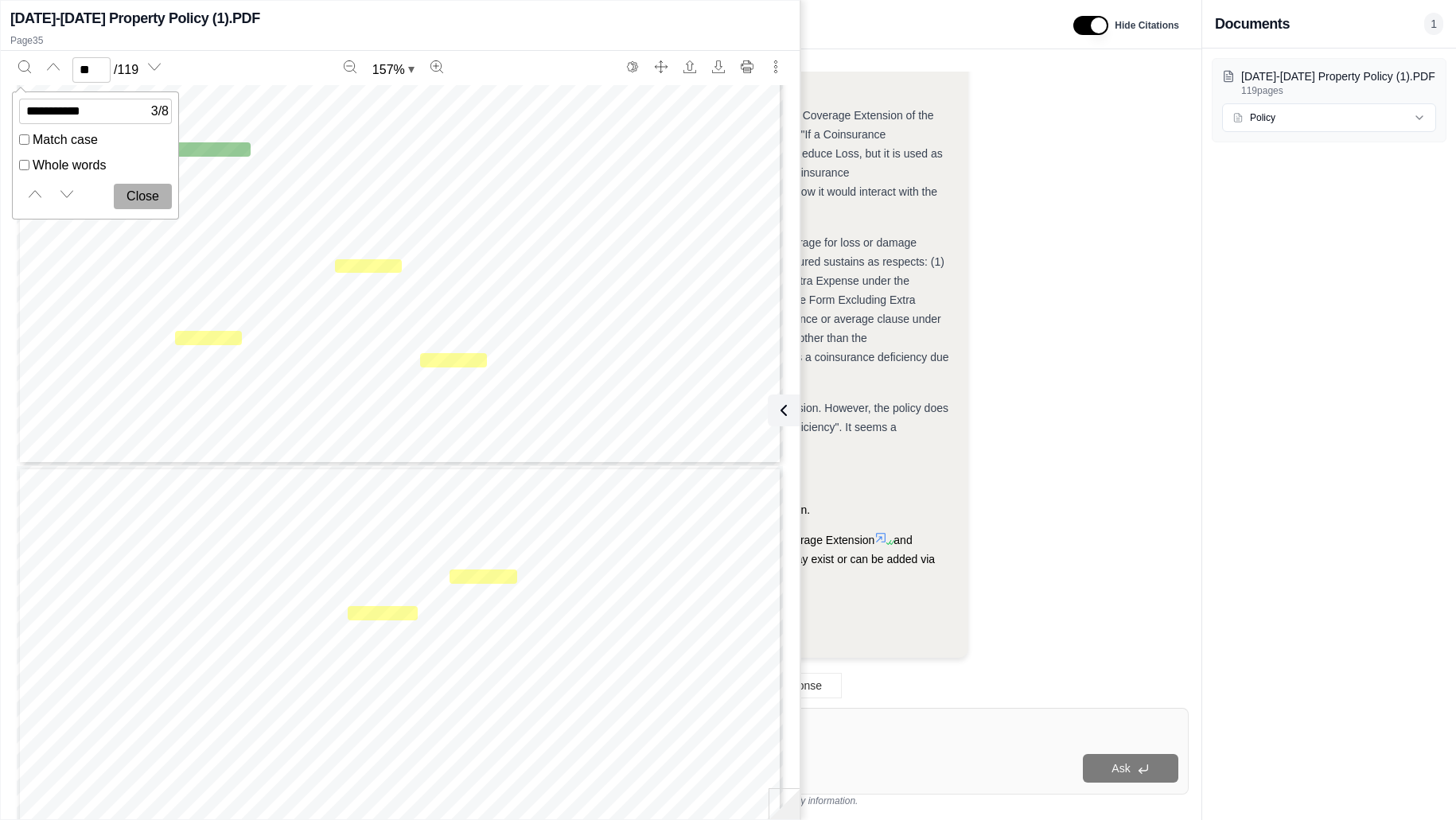
type input "**"
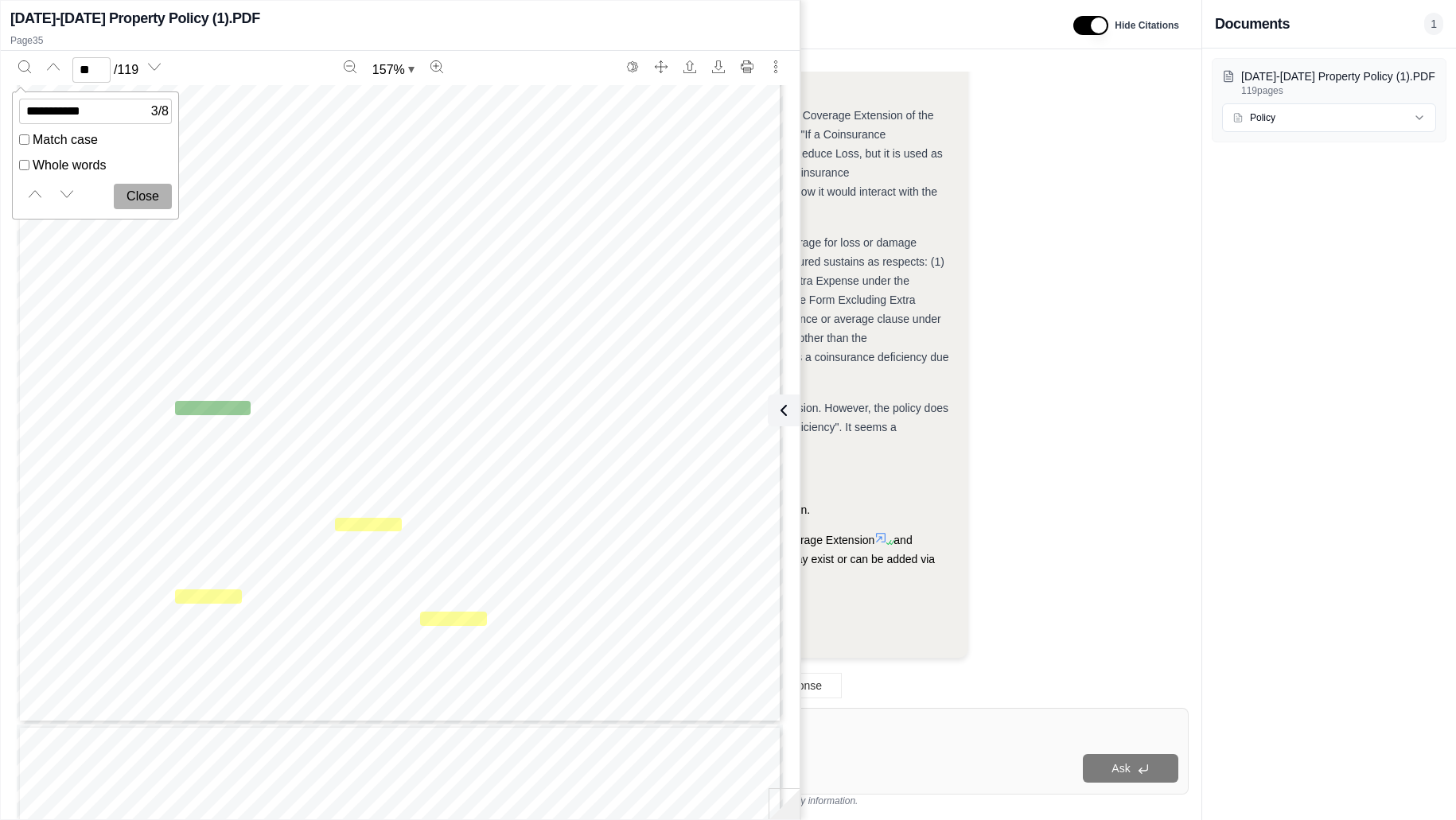
scroll to position [81640, 0]
click at [885, 699] on div "Regenerate Response" at bounding box center [760, 685] width 883 height 38
drag, startPoint x: 782, startPoint y: 406, endPoint x: 789, endPoint y: 397, distance: 11.4
click at [782, 405] on icon at bounding box center [783, 410] width 19 height 19
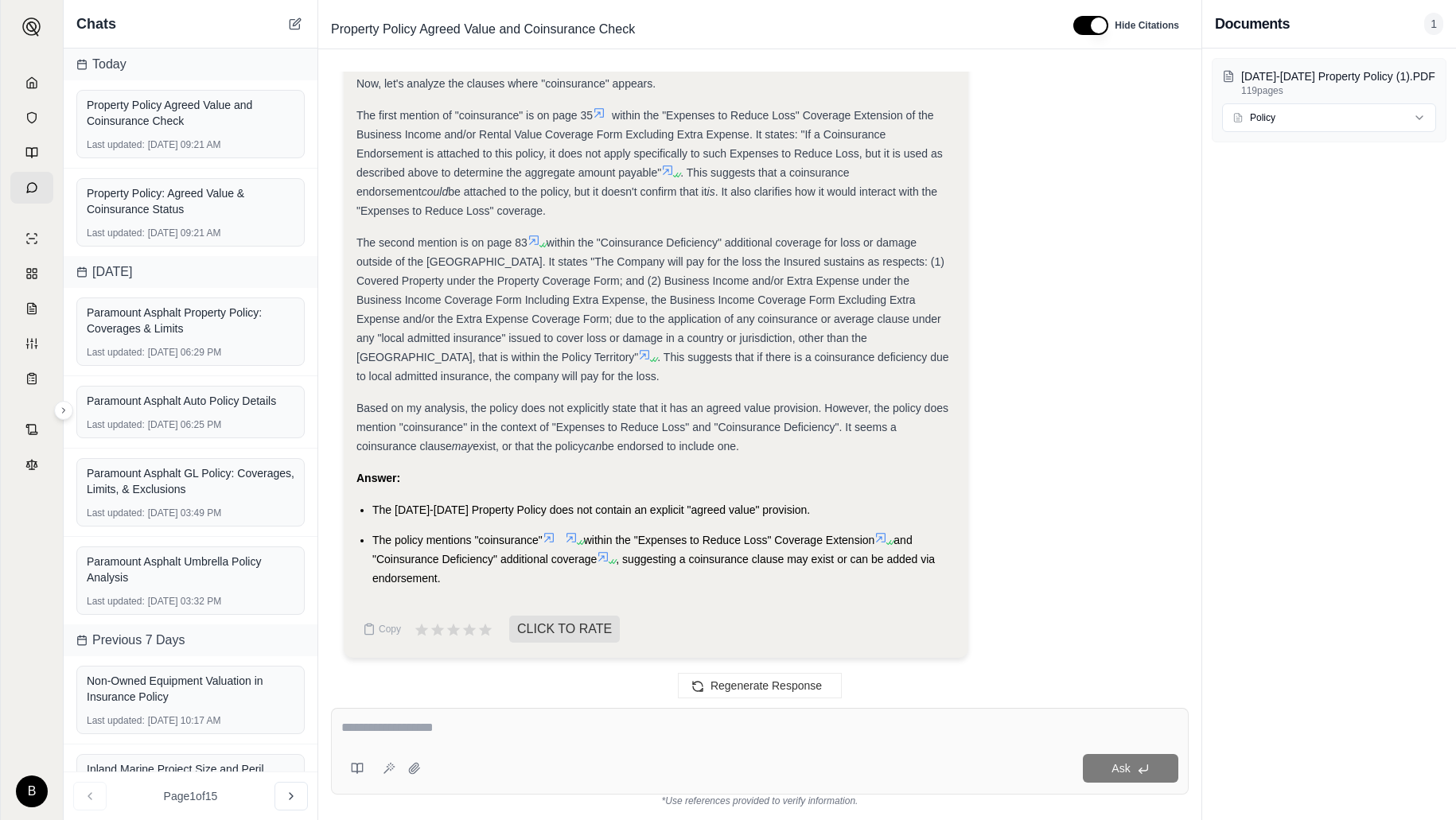
click at [453, 736] on textarea at bounding box center [760, 727] width 837 height 19
type textarea "**********"
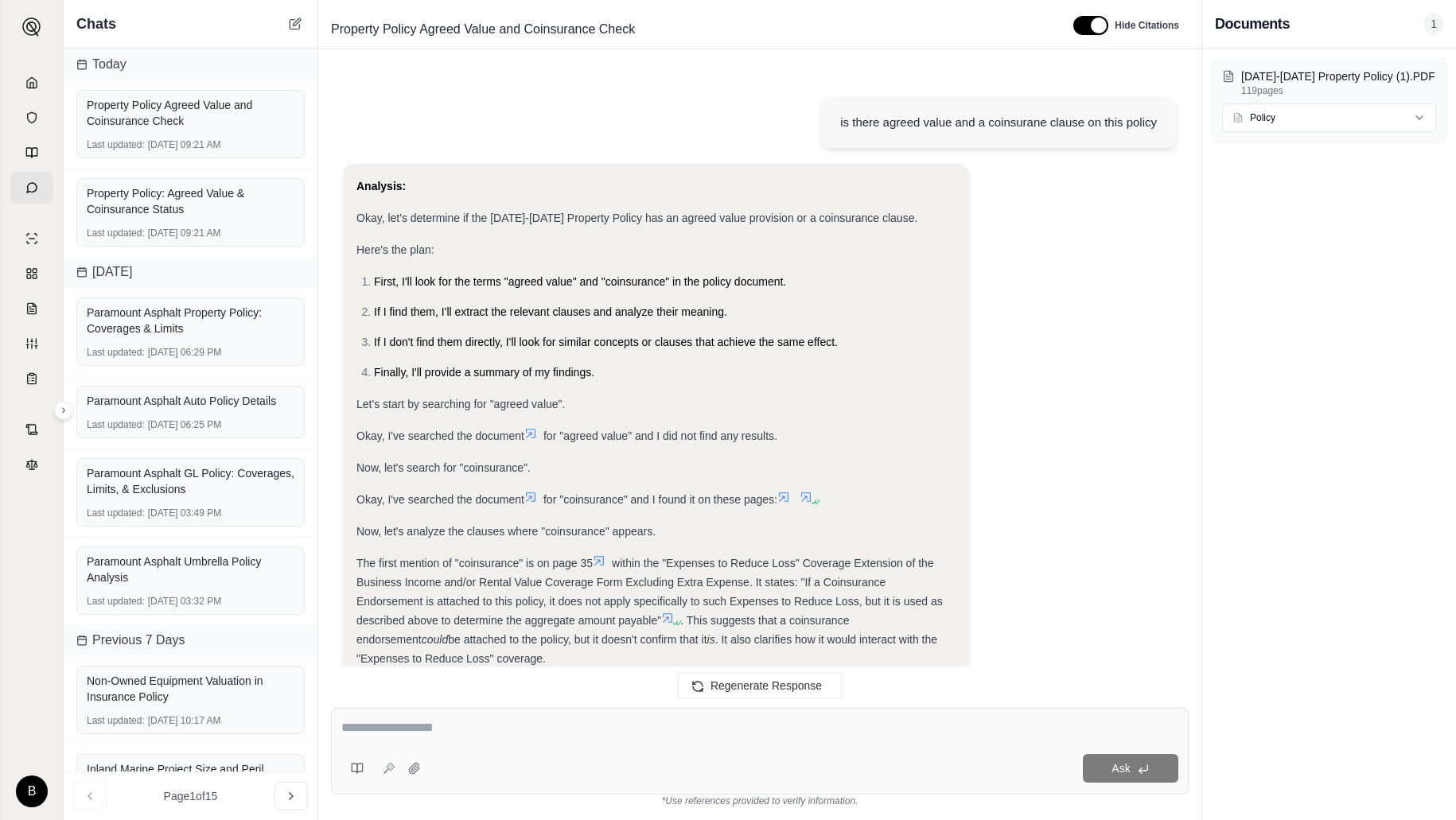
scroll to position [2780, 0]
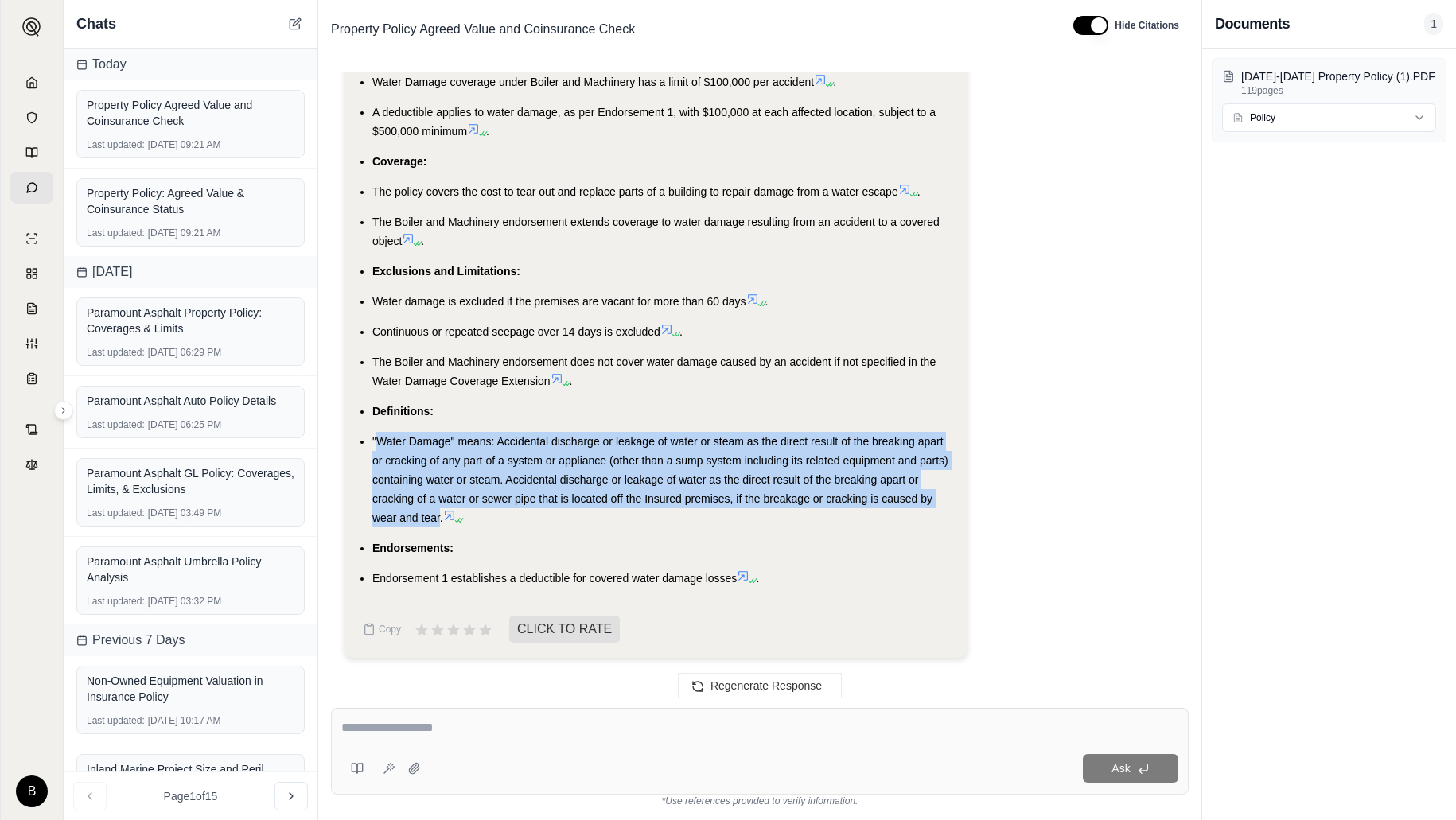
drag, startPoint x: 374, startPoint y: 438, endPoint x: 440, endPoint y: 519, distance: 104.5
click at [440, 519] on span ""Water Damage" means: Accidental discharge or leakage of water or steam as the …" at bounding box center [660, 480] width 576 height 89
copy span "Water Damage" means: Accidental discharge or leakage of water or steam as the d…"
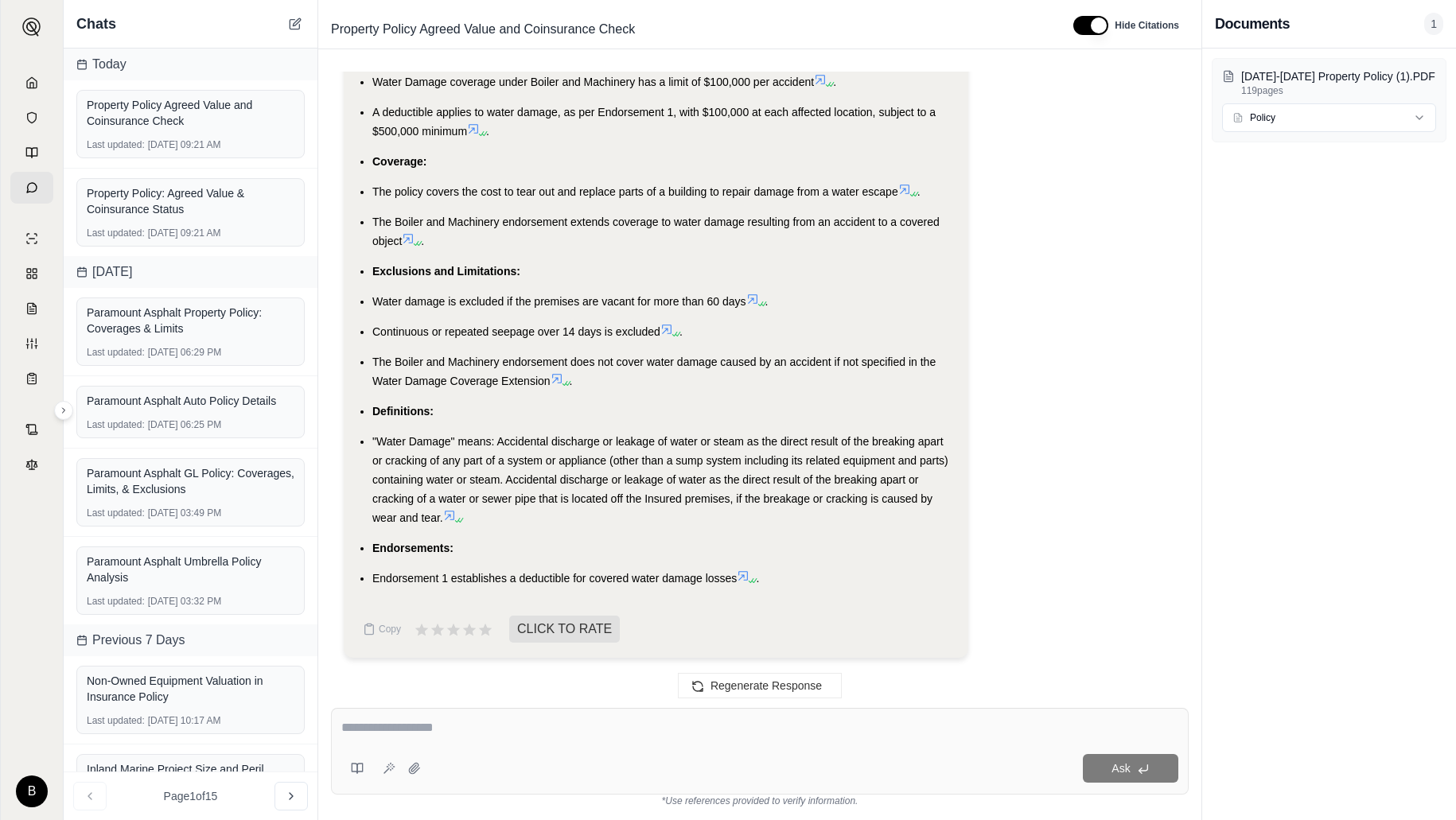
click at [372, 730] on textarea at bounding box center [760, 727] width 837 height 19
type textarea "**********"
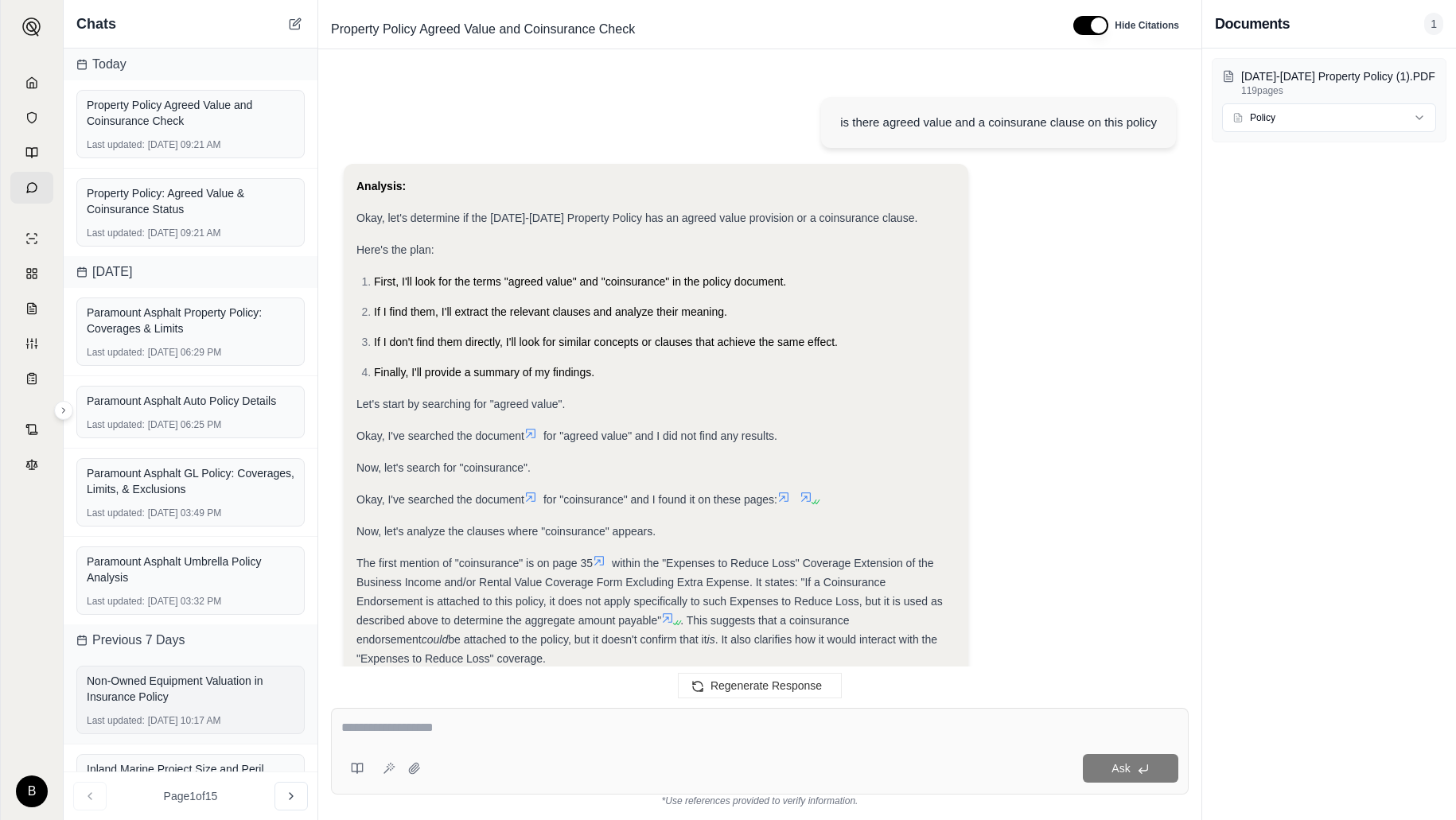
scroll to position [4878, 0]
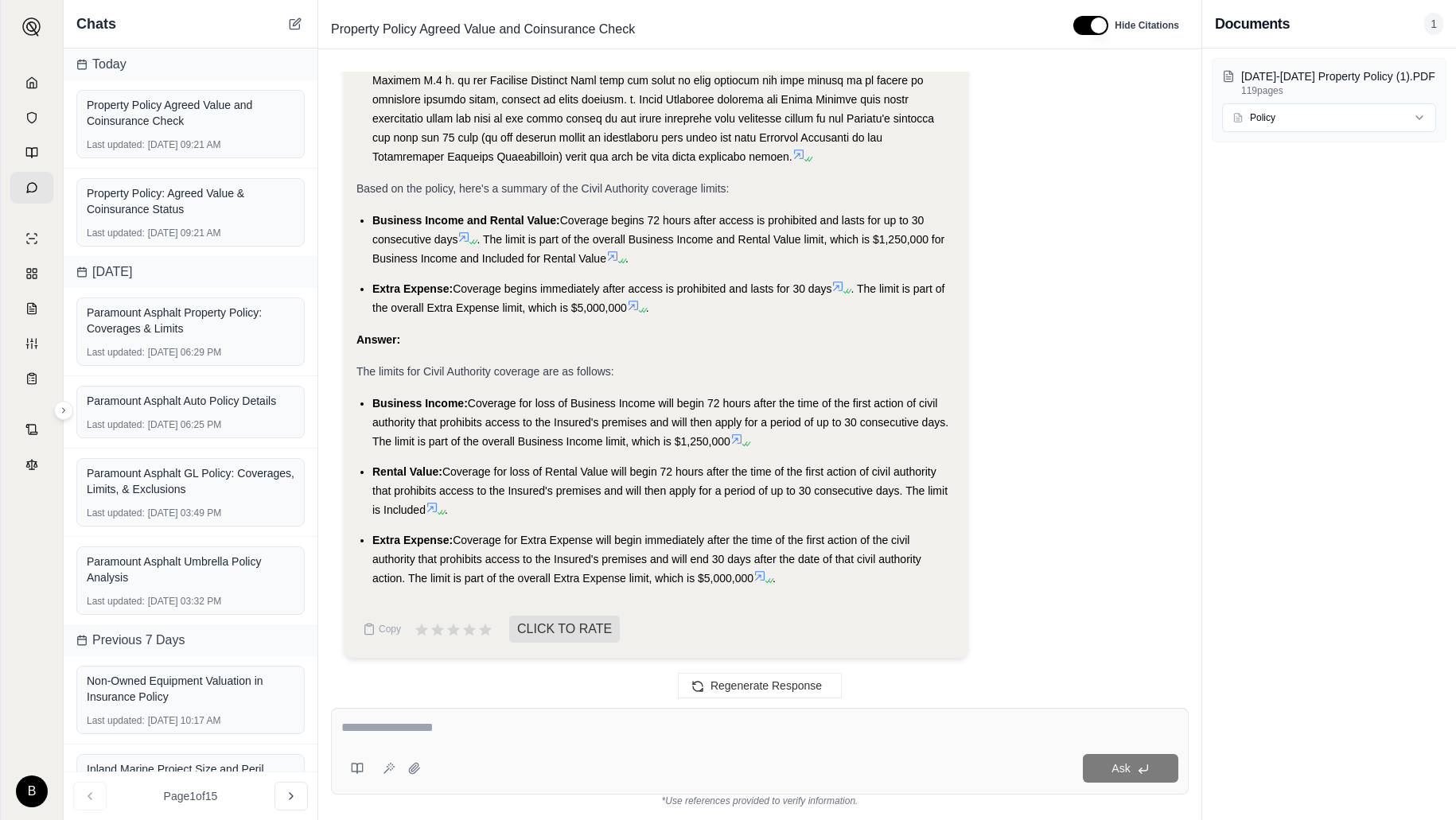
drag, startPoint x: 388, startPoint y: 405, endPoint x: 741, endPoint y: 445, distance: 355.3
click at [743, 445] on li "Business Income: Coverage for loss of Business Income will begin 72 hours after…" at bounding box center [664, 422] width 584 height 58
drag, startPoint x: 731, startPoint y: 440, endPoint x: 373, endPoint y: 401, distance: 360.1
click at [373, 401] on li "Business Income: Coverage for loss of Business Income will begin 72 hours after…" at bounding box center [664, 422] width 584 height 58
copy li "Business Income: Coverage for loss of Business Income will begin 72 hours after…"
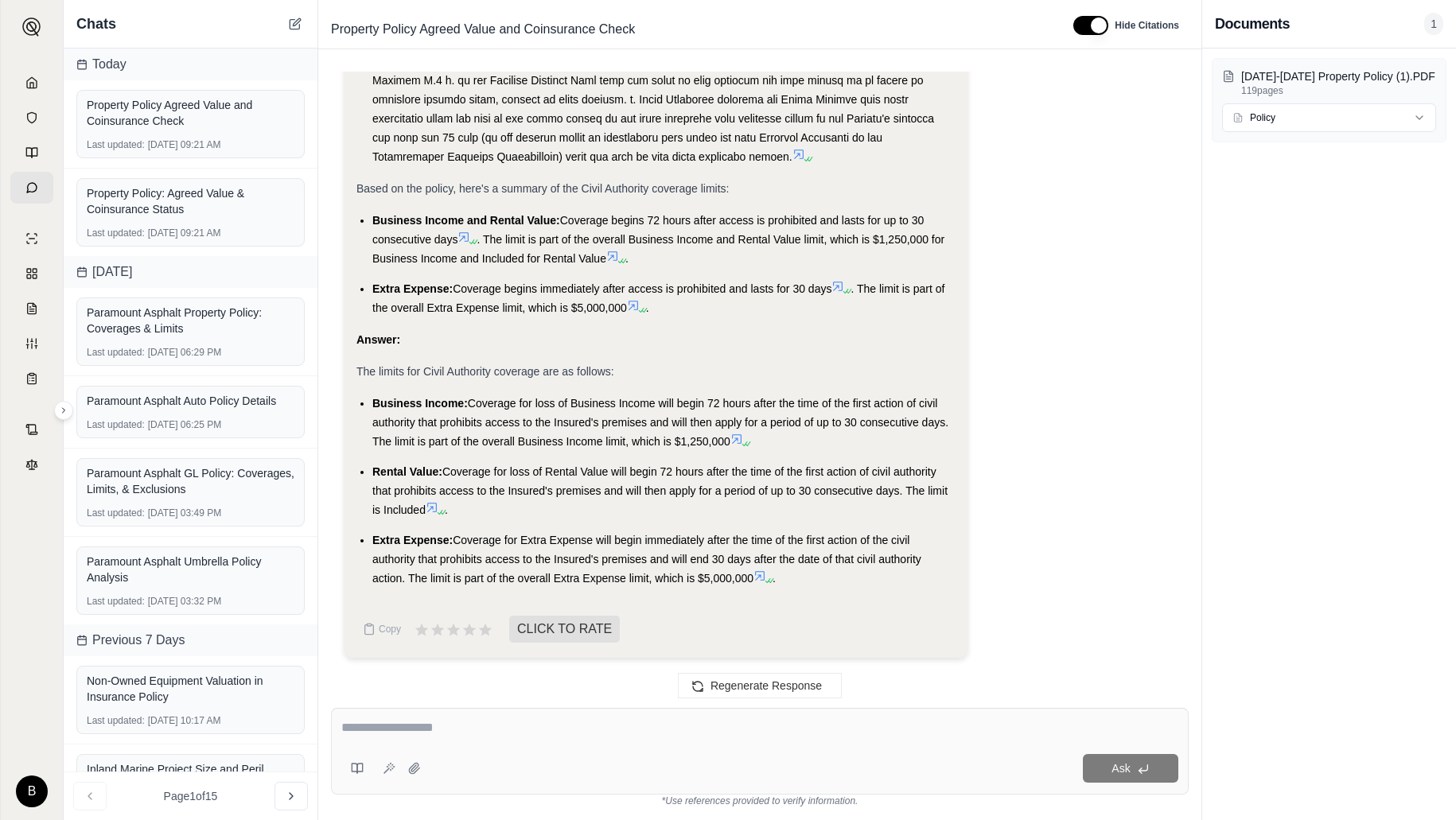
click at [495, 732] on textarea at bounding box center [760, 727] width 837 height 19
type textarea "**********"
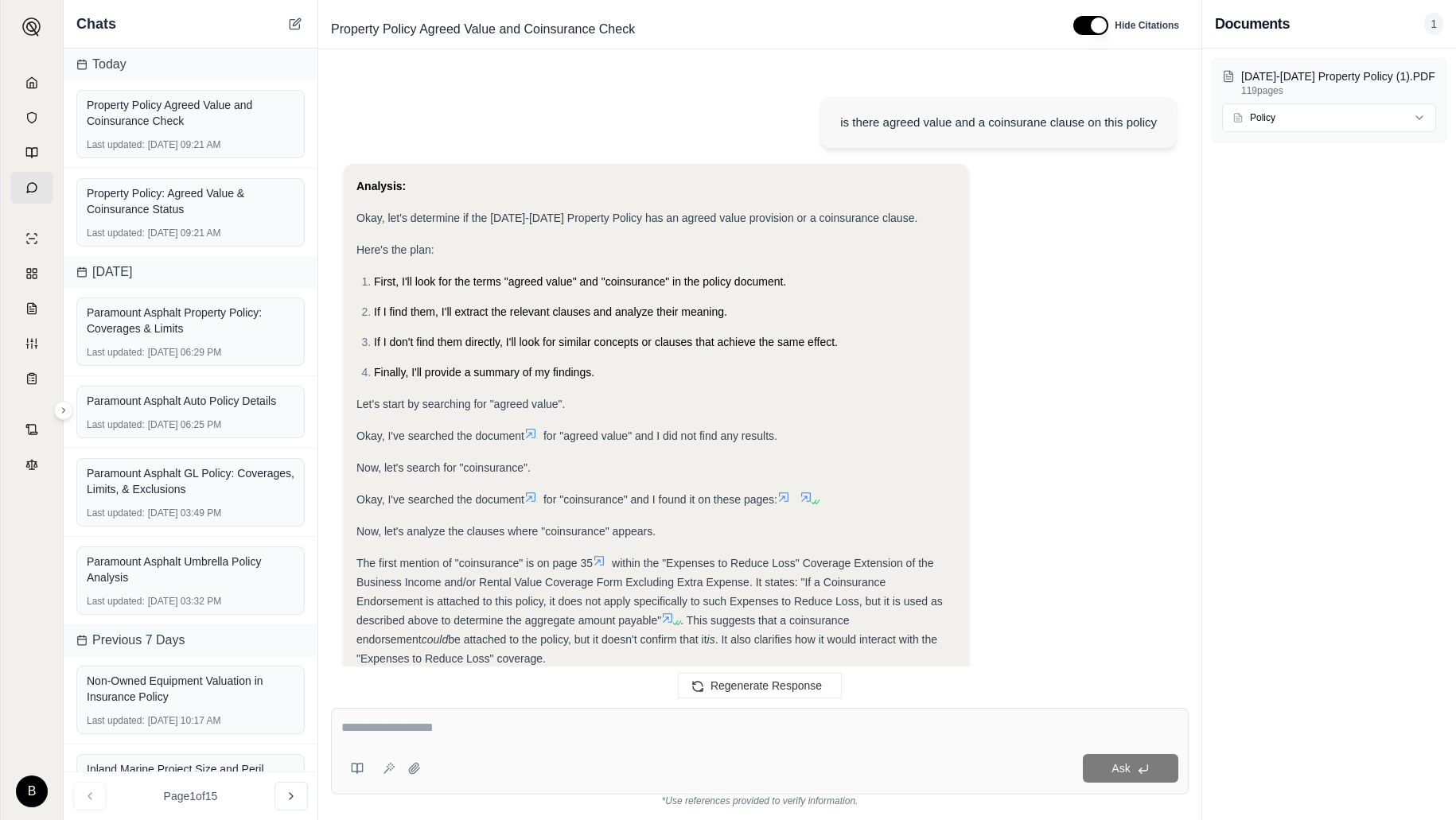
scroll to position [6277, 0]
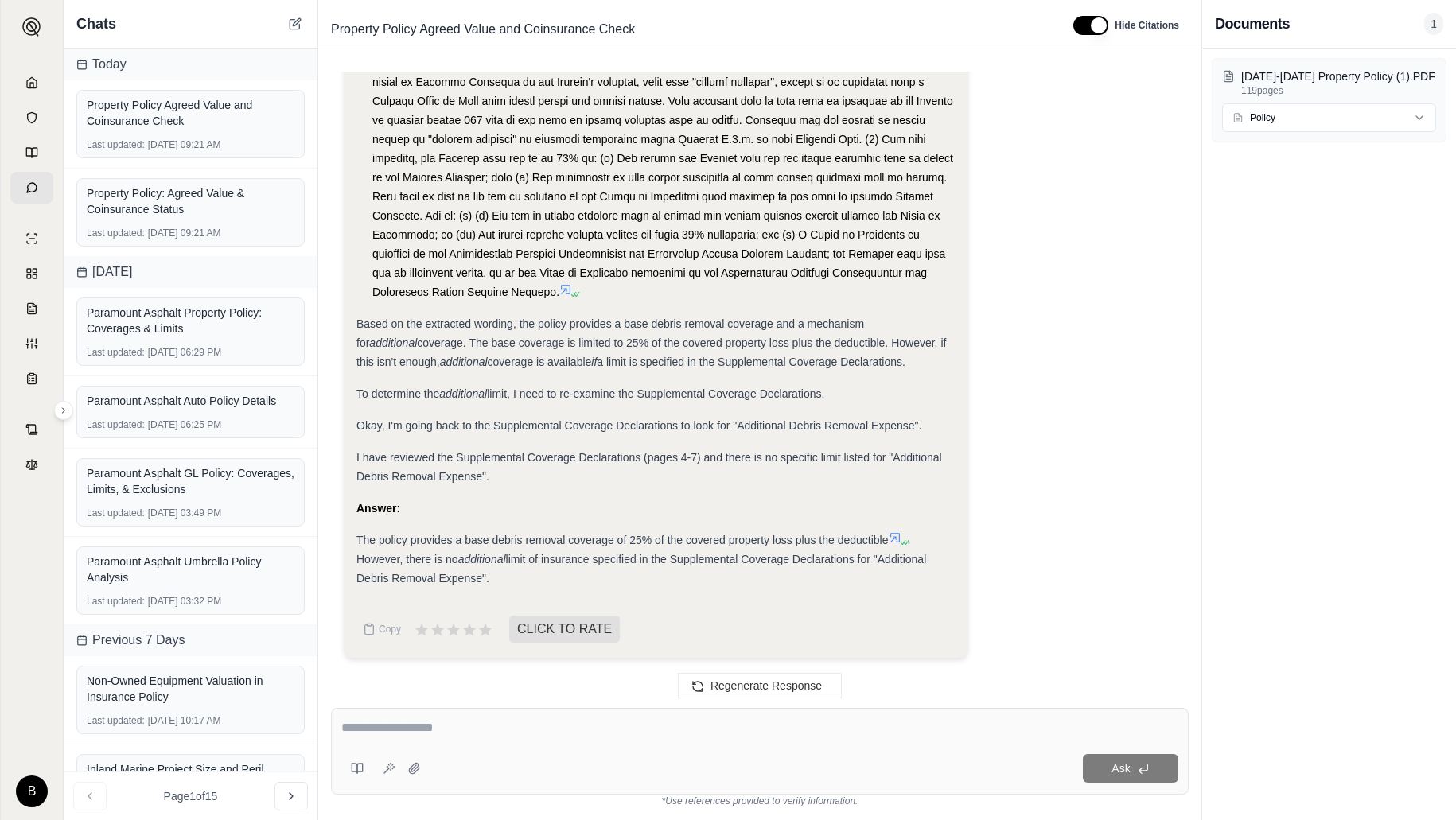
drag, startPoint x: 360, startPoint y: 537, endPoint x: 490, endPoint y: 577, distance: 136.0
click at [490, 577] on div "The policy provides a base debris removal coverage of 25% of the covered proper…" at bounding box center [656, 559] width 599 height 58
copy div "he policy provides a base debris removal coverage of 25% of the covered propert…"
